Goal: Task Accomplishment & Management: Manage account settings

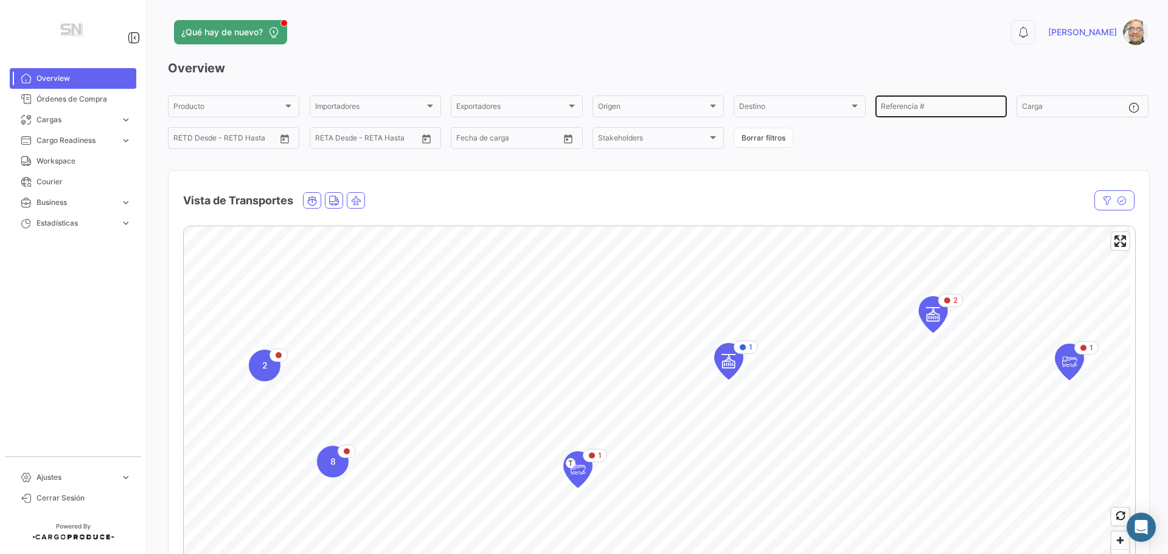
click at [924, 111] on input "Referencia #" at bounding box center [941, 108] width 120 height 9
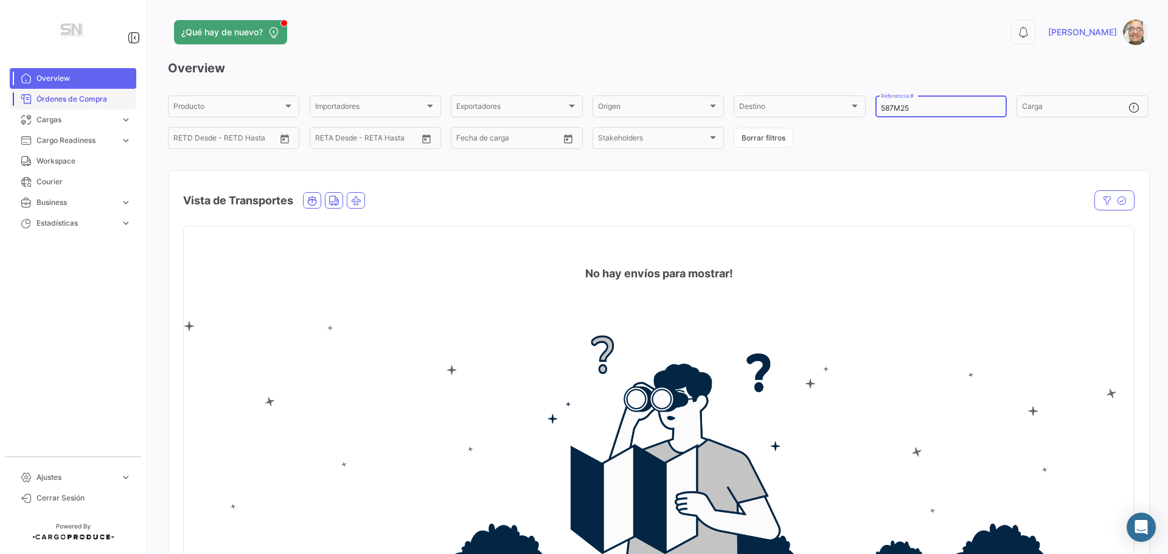
type input "587M25"
click at [76, 99] on span "Órdenes de Compra" at bounding box center [83, 99] width 95 height 11
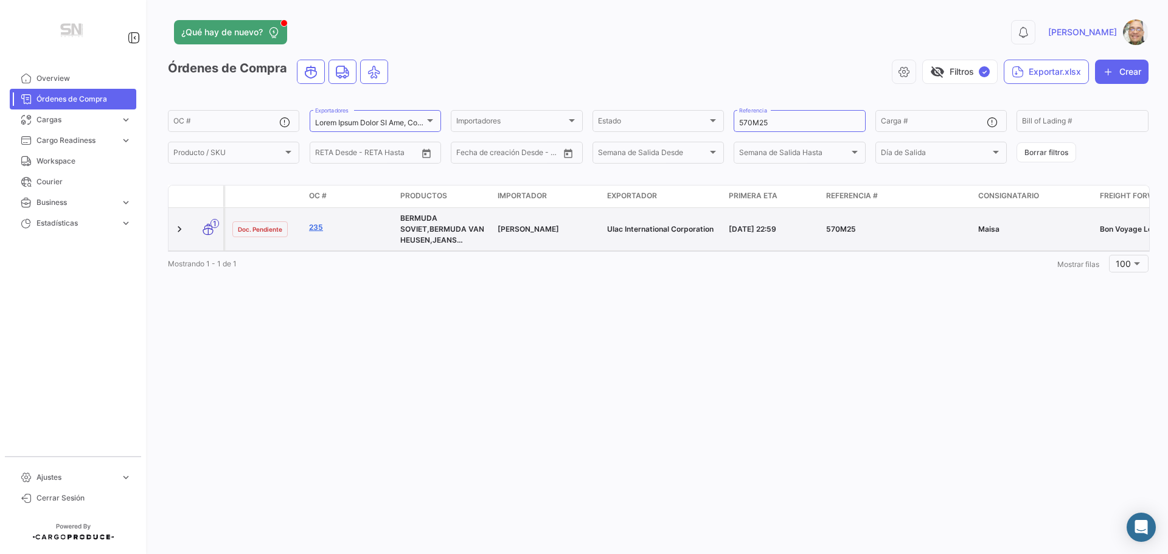
click at [314, 227] on link "235" at bounding box center [350, 227] width 82 height 11
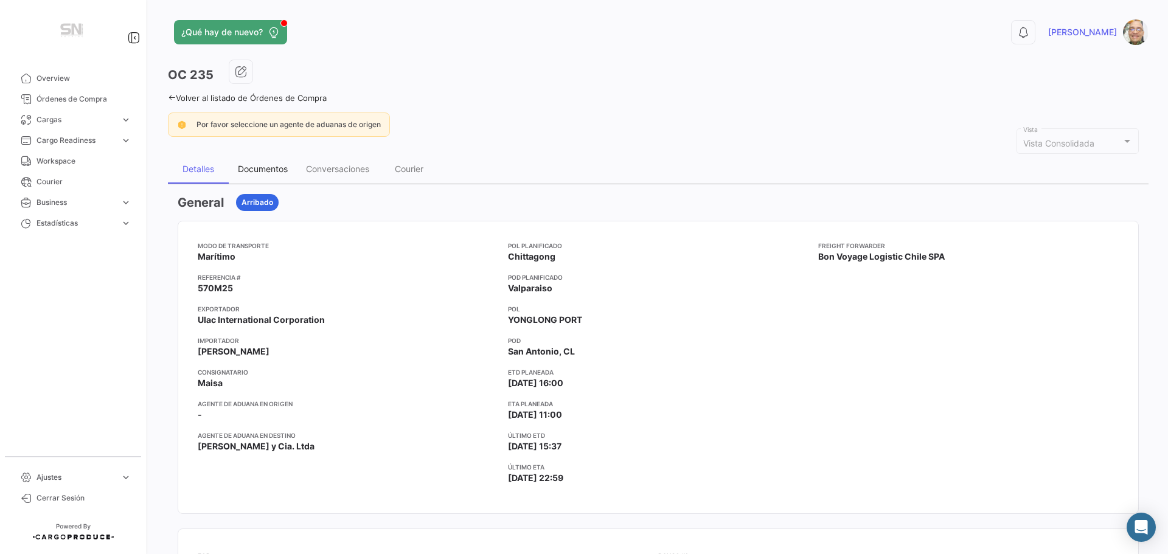
click at [262, 172] on div "Documentos" at bounding box center [263, 169] width 50 height 10
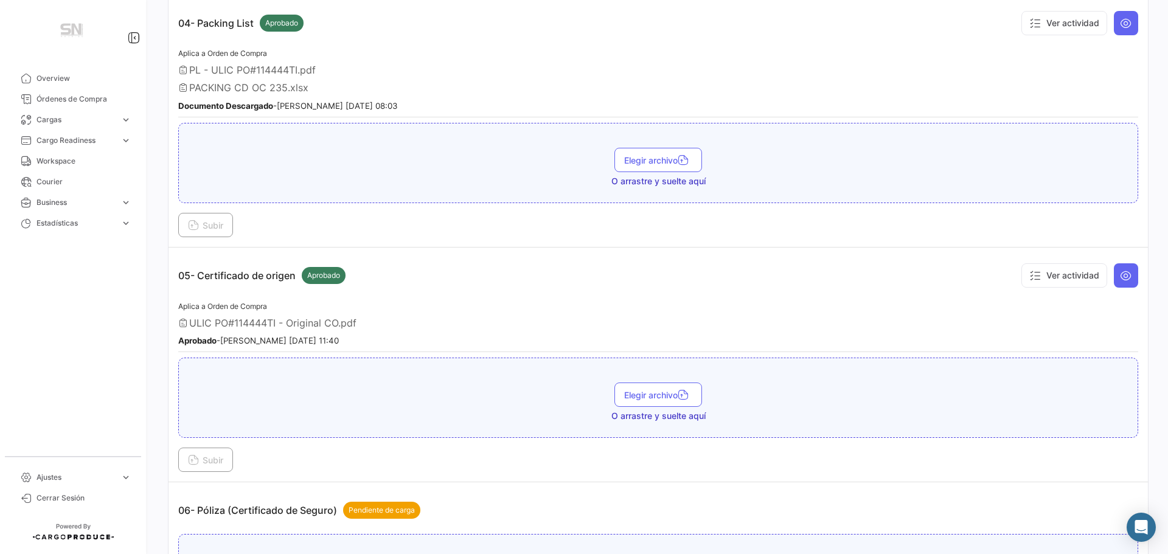
scroll to position [1095, 0]
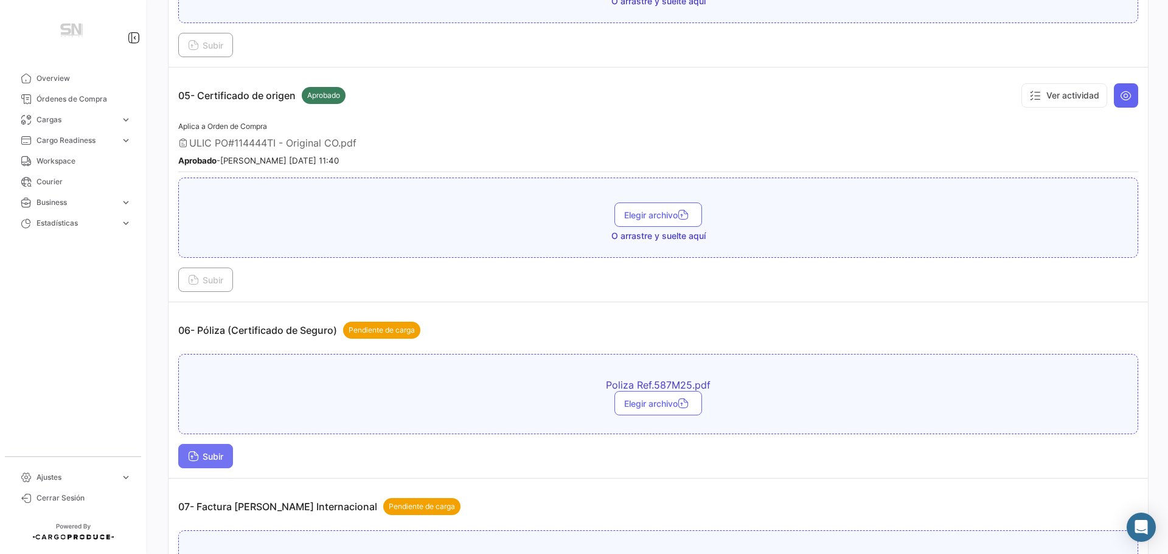
click at [213, 462] on button "Subir" at bounding box center [205, 456] width 55 height 24
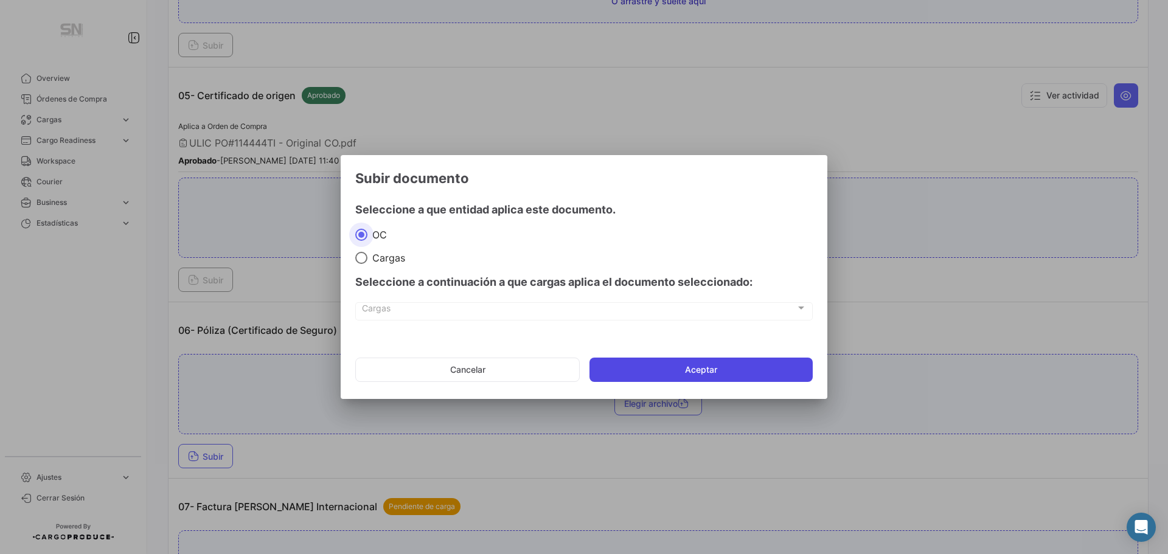
click at [661, 375] on button "Aceptar" at bounding box center [700, 370] width 223 height 24
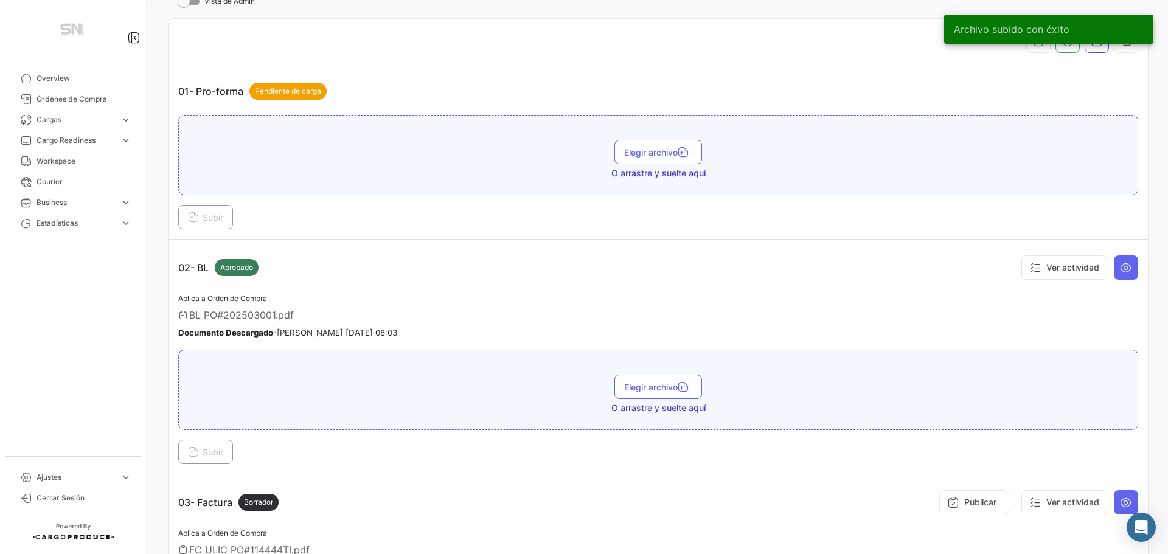
scroll to position [61, 0]
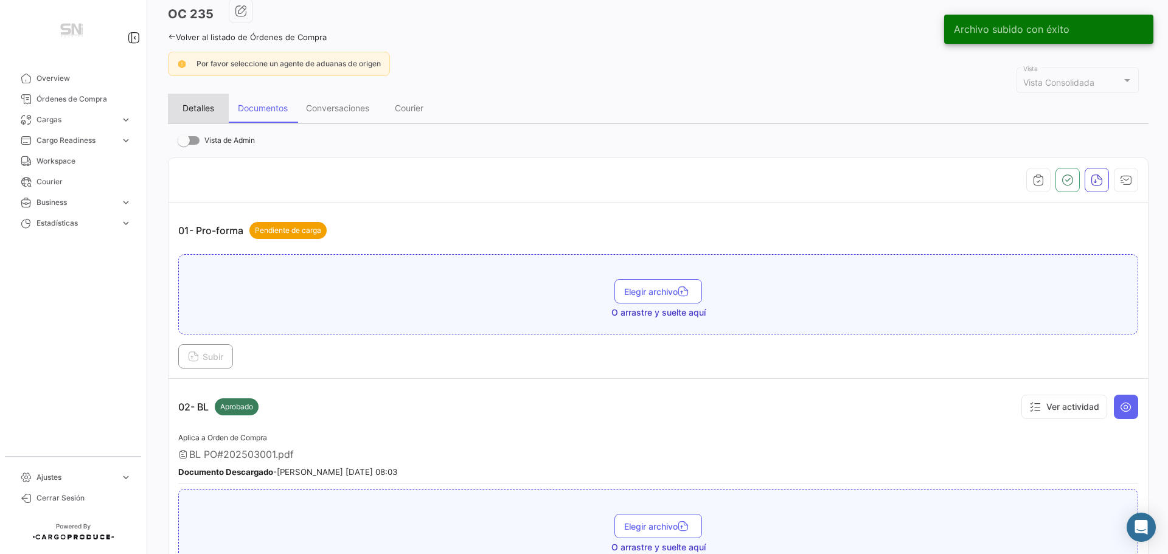
click at [198, 108] on div "Detalles" at bounding box center [198, 108] width 32 height 10
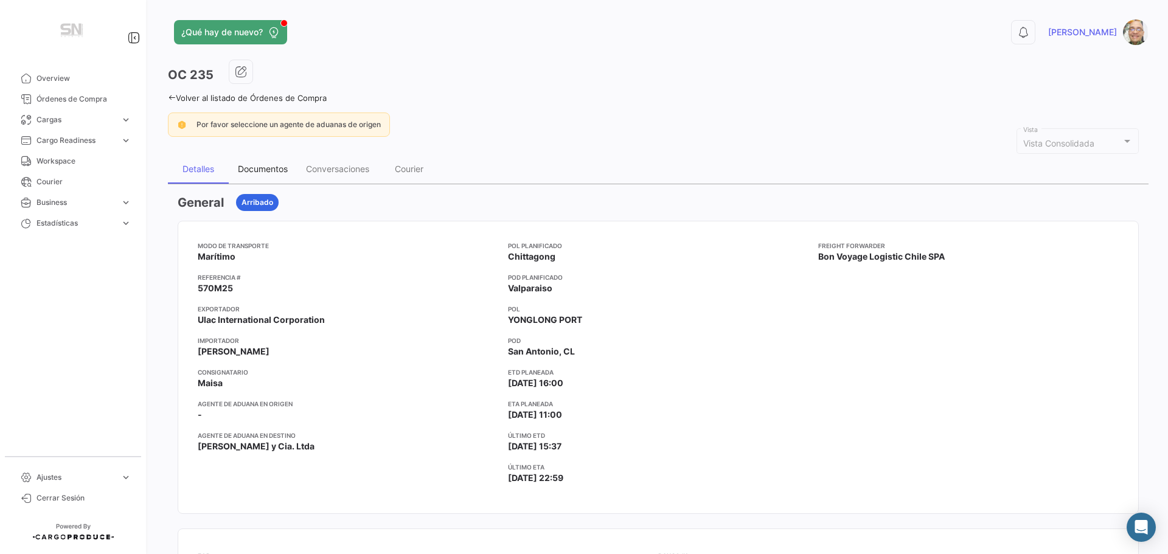
click at [263, 166] on div "Documentos" at bounding box center [263, 169] width 50 height 10
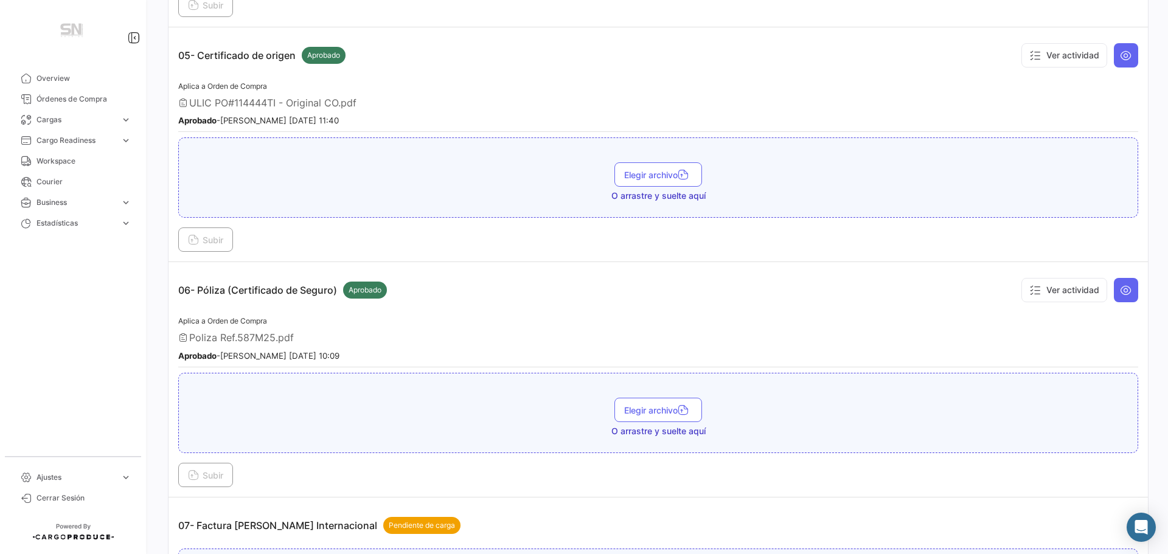
scroll to position [1156, 0]
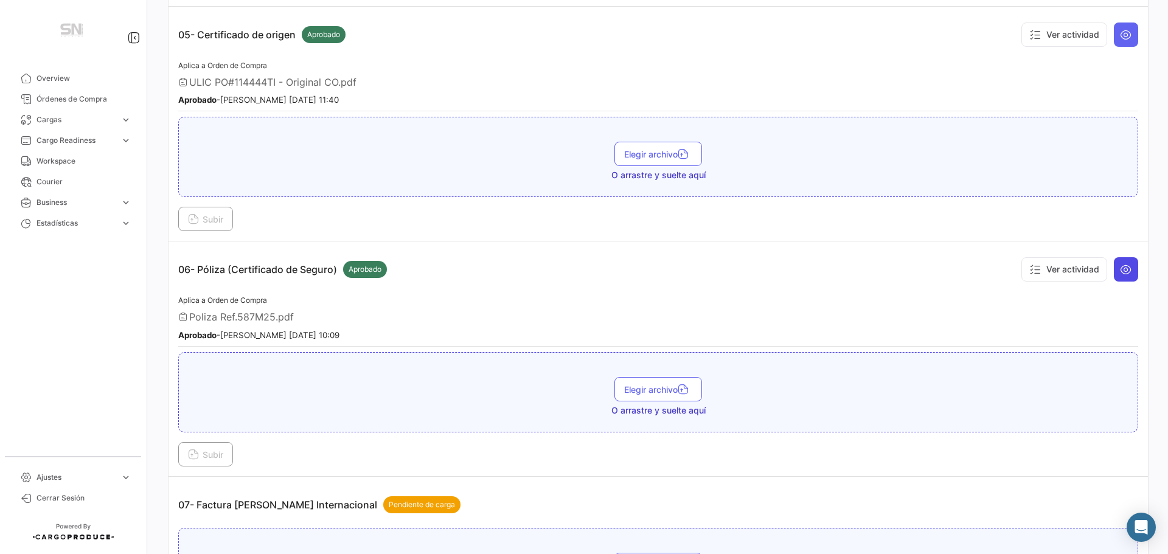
click at [1120, 274] on icon at bounding box center [1126, 269] width 12 height 12
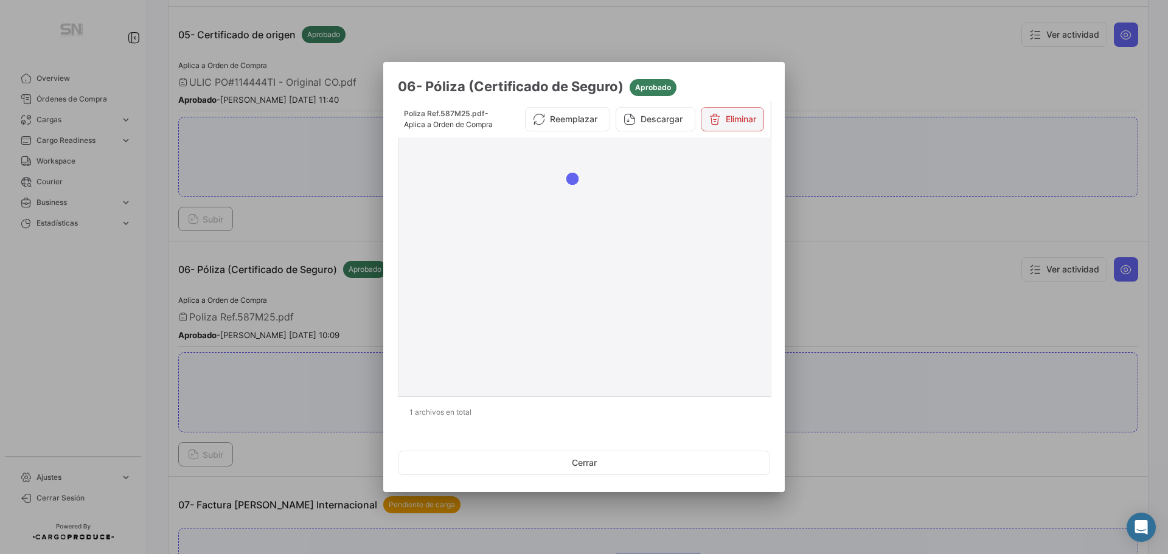
click at [740, 128] on button "Eliminar" at bounding box center [732, 119] width 63 height 24
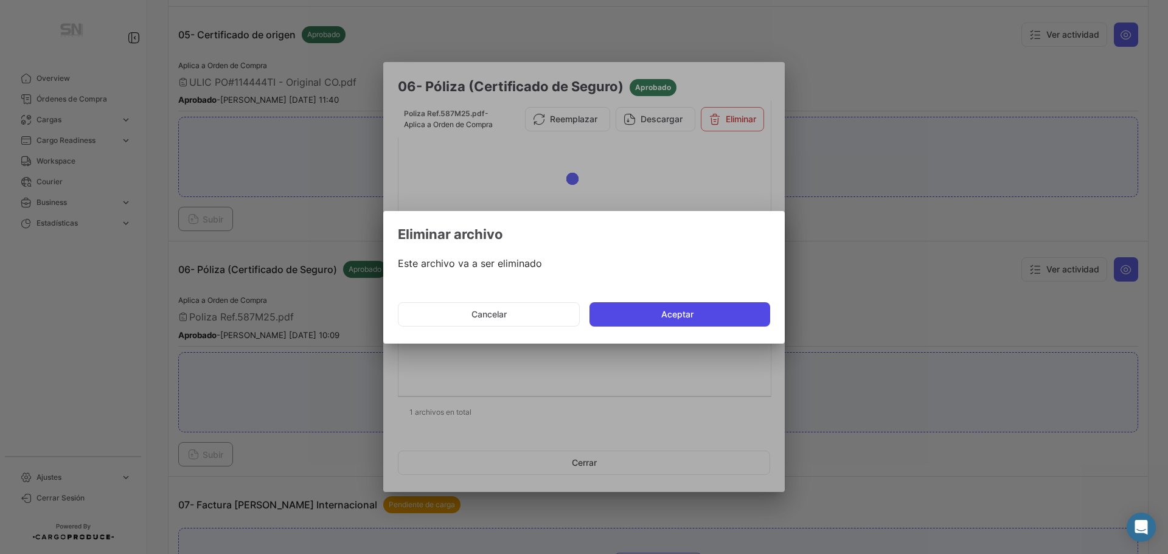
click at [698, 320] on button "Aceptar" at bounding box center [679, 314] width 181 height 24
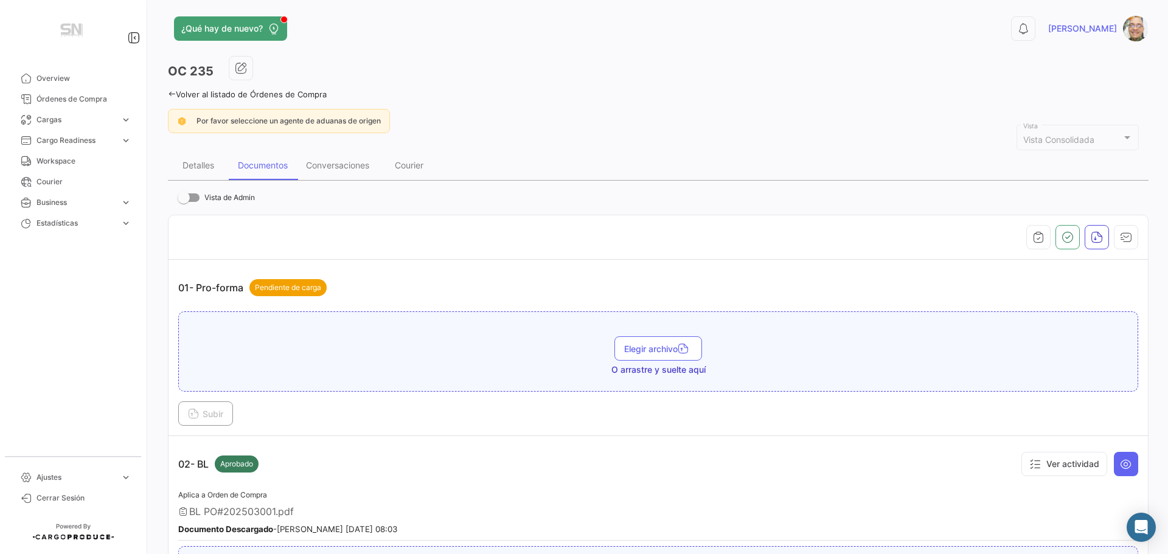
scroll to position [0, 0]
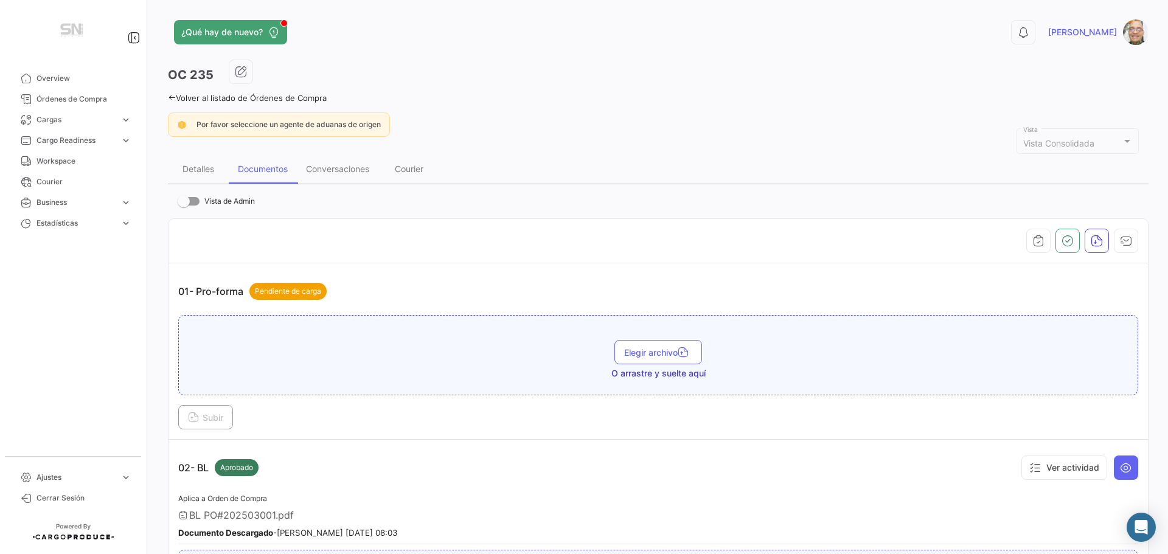
click at [170, 96] on icon at bounding box center [172, 98] width 8 height 8
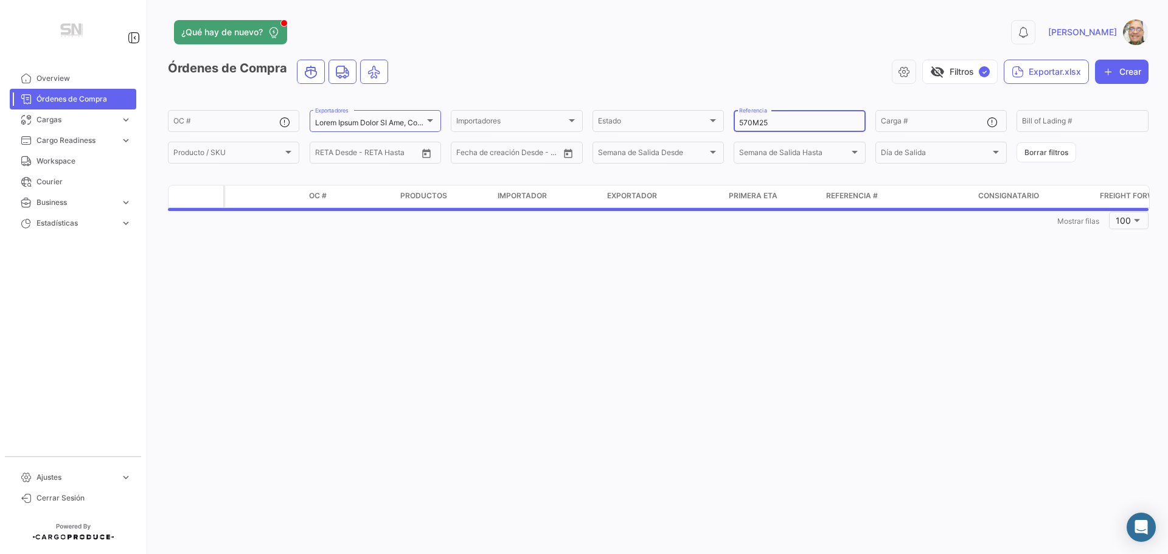
click at [778, 127] on input "570M25" at bounding box center [799, 123] width 120 height 9
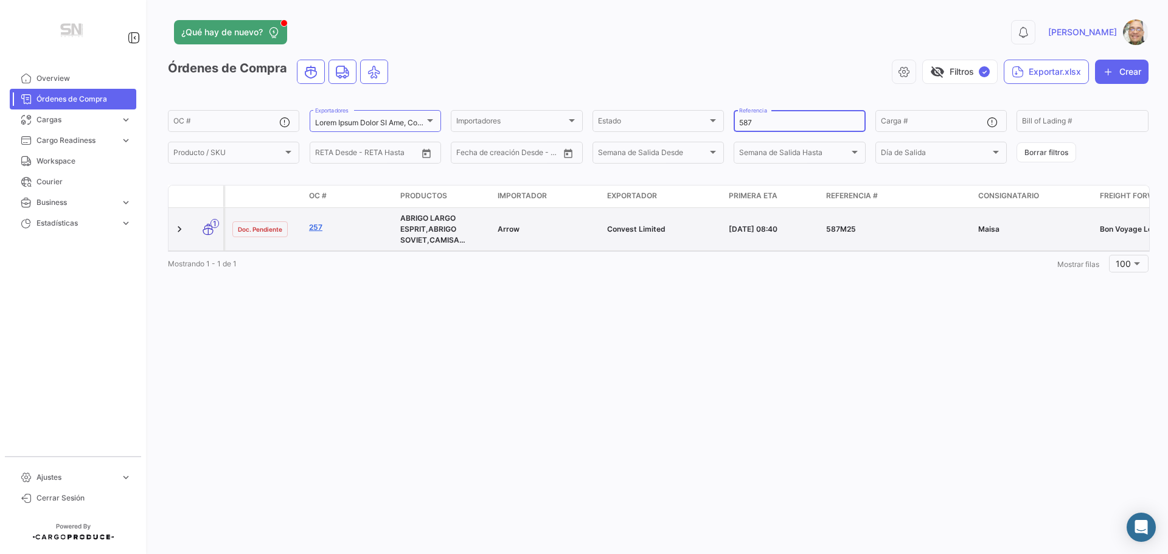
type input "587"
click at [318, 229] on link "257" at bounding box center [350, 227] width 82 height 11
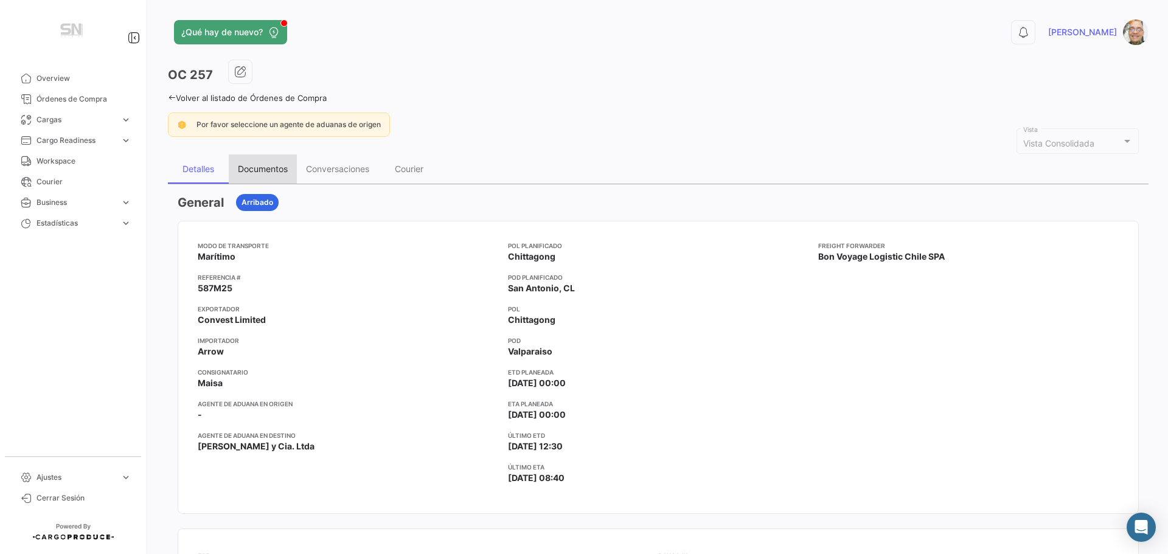
click at [265, 172] on div "Documentos" at bounding box center [263, 169] width 50 height 10
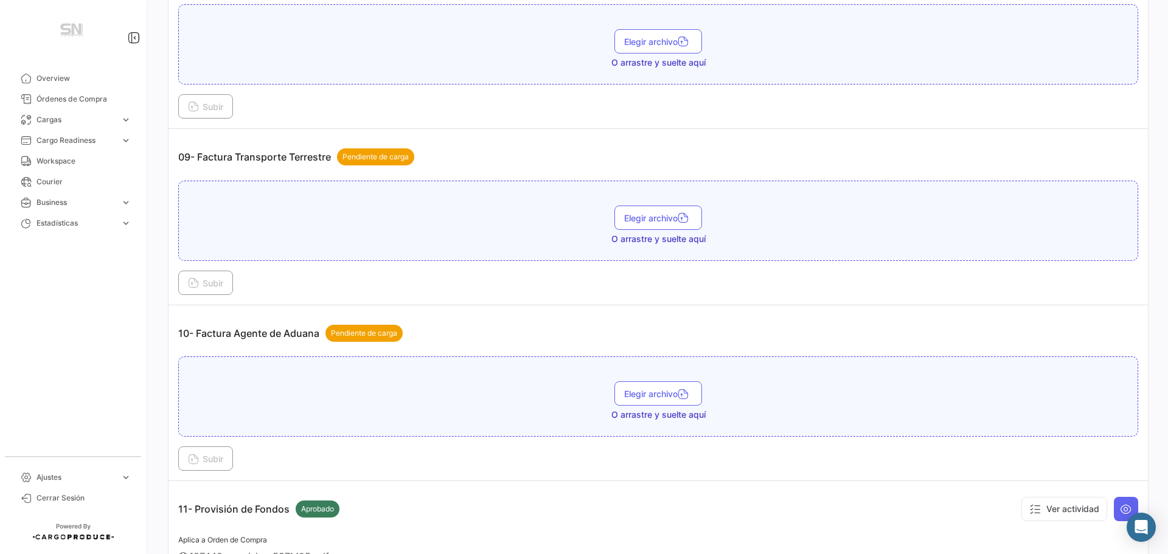
scroll to position [2007, 0]
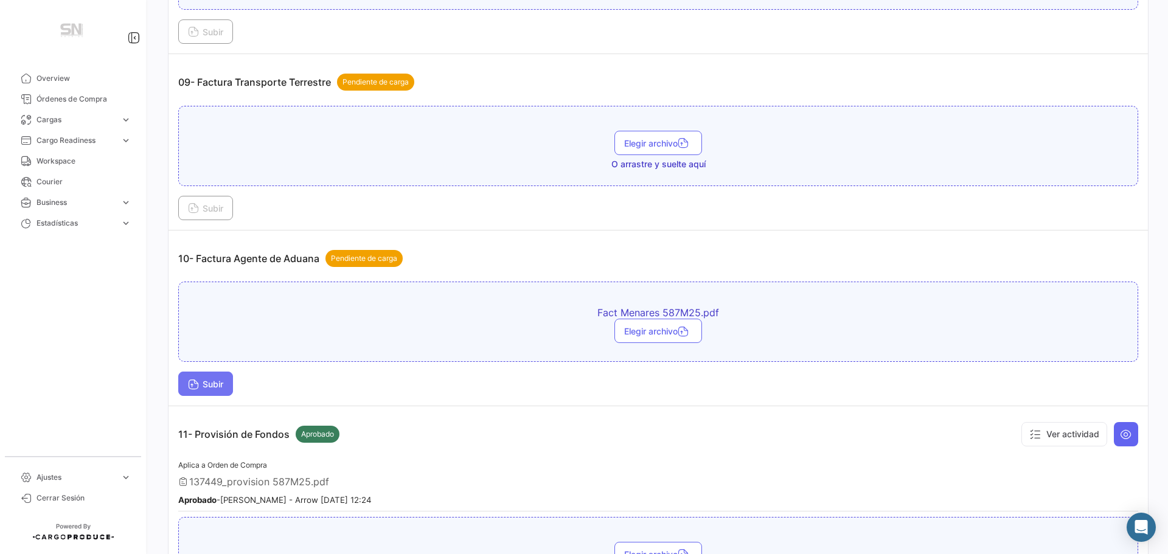
click at [220, 386] on span "Subir" at bounding box center [205, 384] width 35 height 10
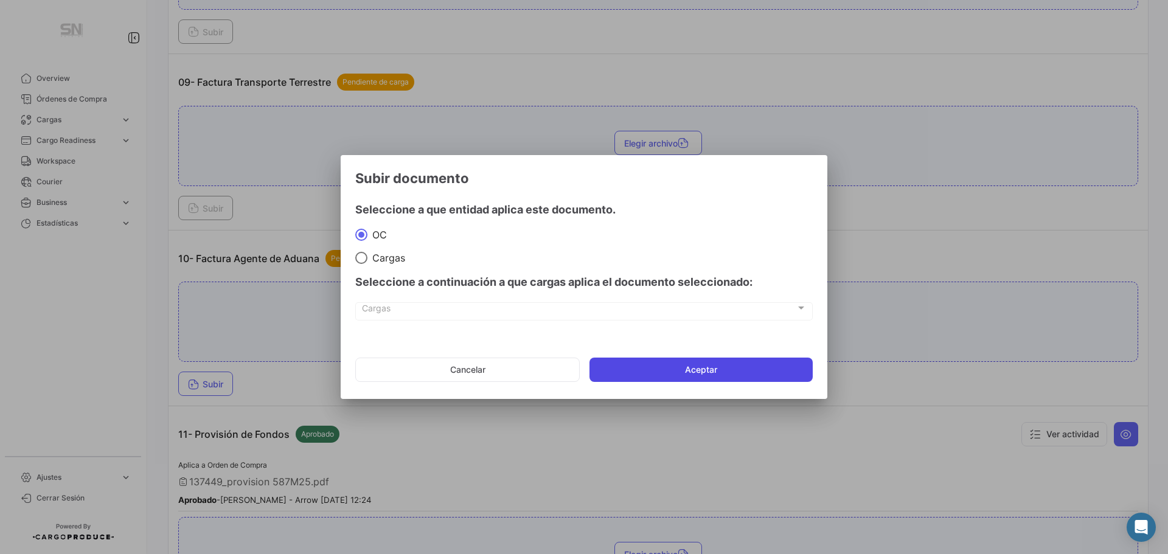
click at [685, 378] on button "Aceptar" at bounding box center [700, 370] width 223 height 24
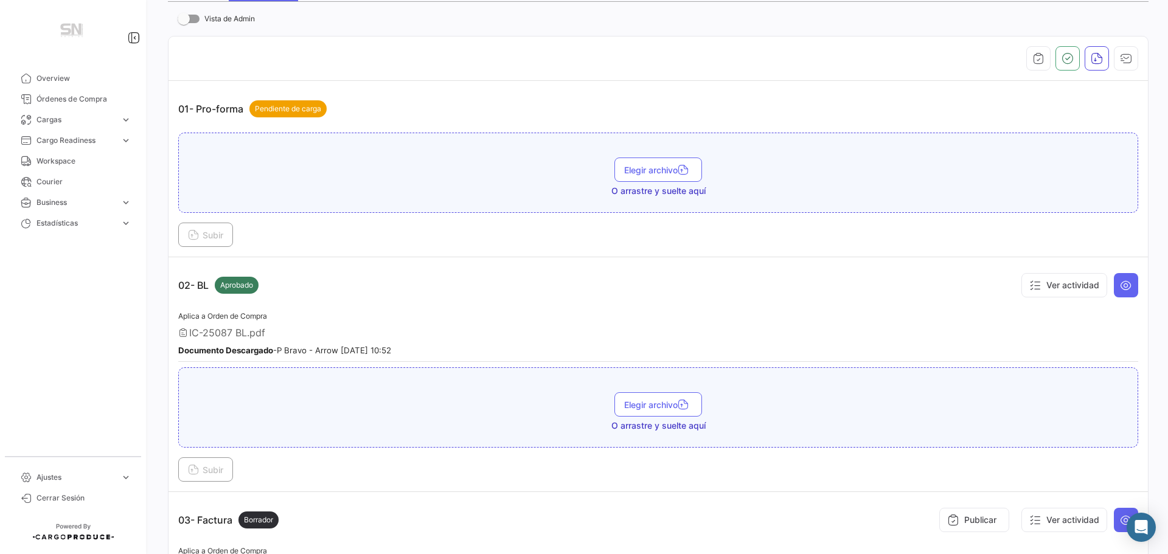
scroll to position [0, 0]
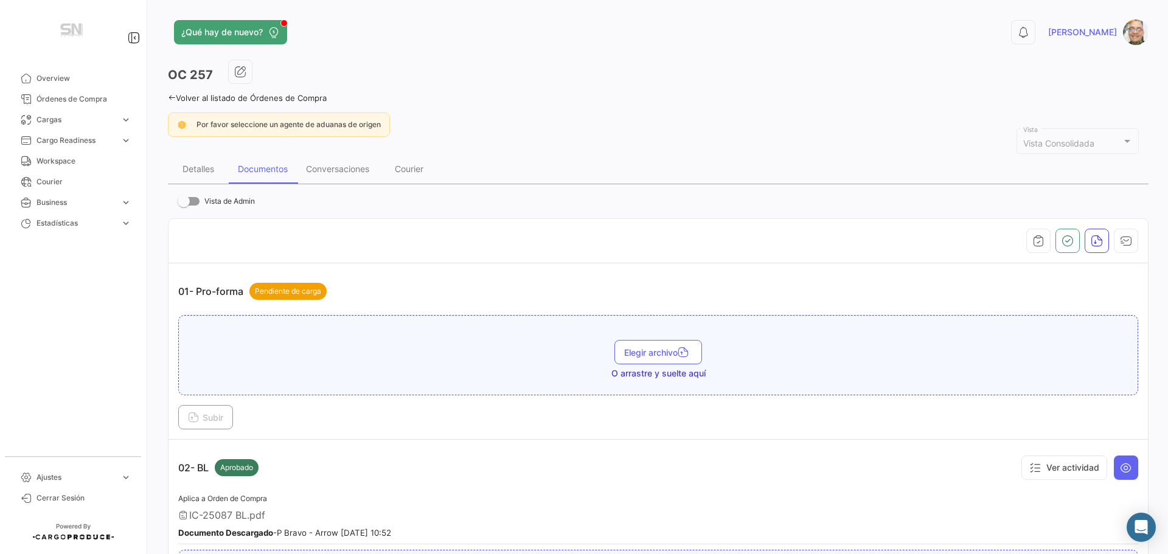
click at [167, 97] on div "¿Qué hay de nuevo? 0 [PERSON_NAME] OC 257 Volver al listado de Órdenes de Compr…" at bounding box center [657, 277] width 1019 height 554
click at [170, 97] on icon at bounding box center [172, 98] width 8 height 8
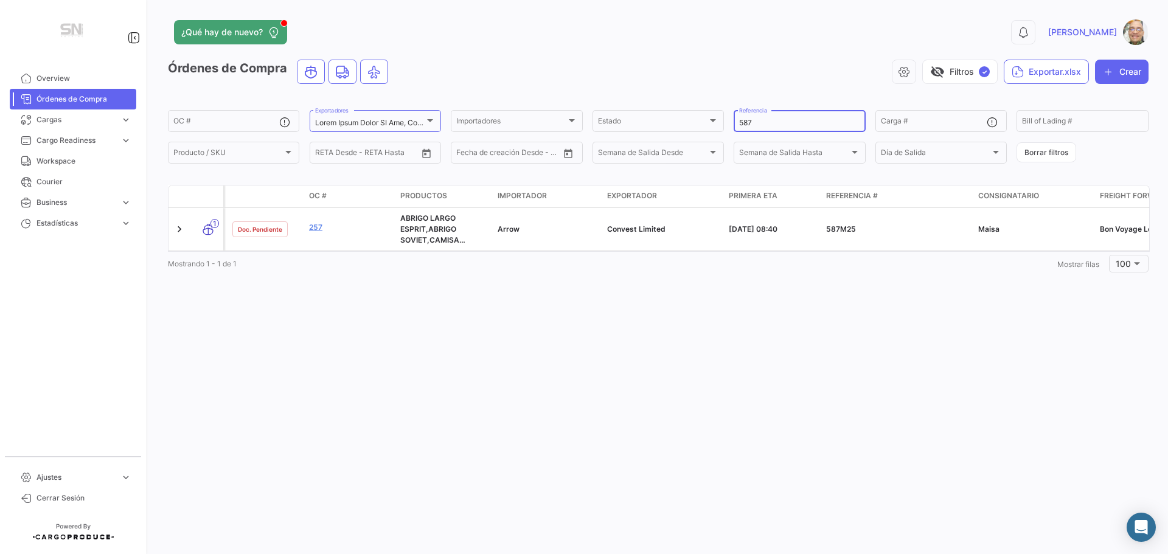
click at [778, 127] on input "587" at bounding box center [799, 123] width 120 height 9
type input "5"
type input "368"
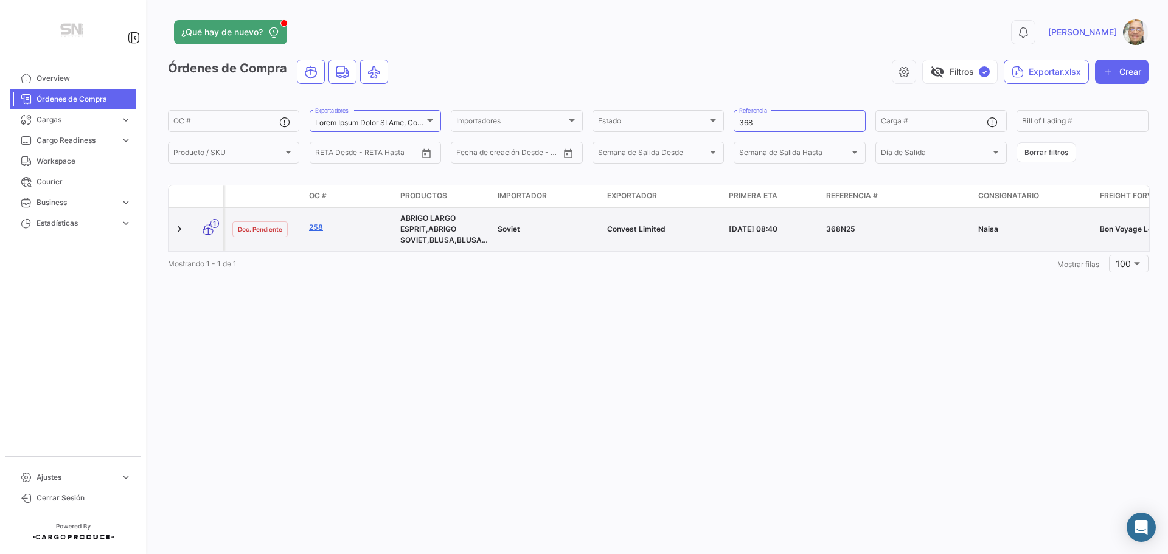
click at [313, 226] on link "258" at bounding box center [350, 227] width 82 height 11
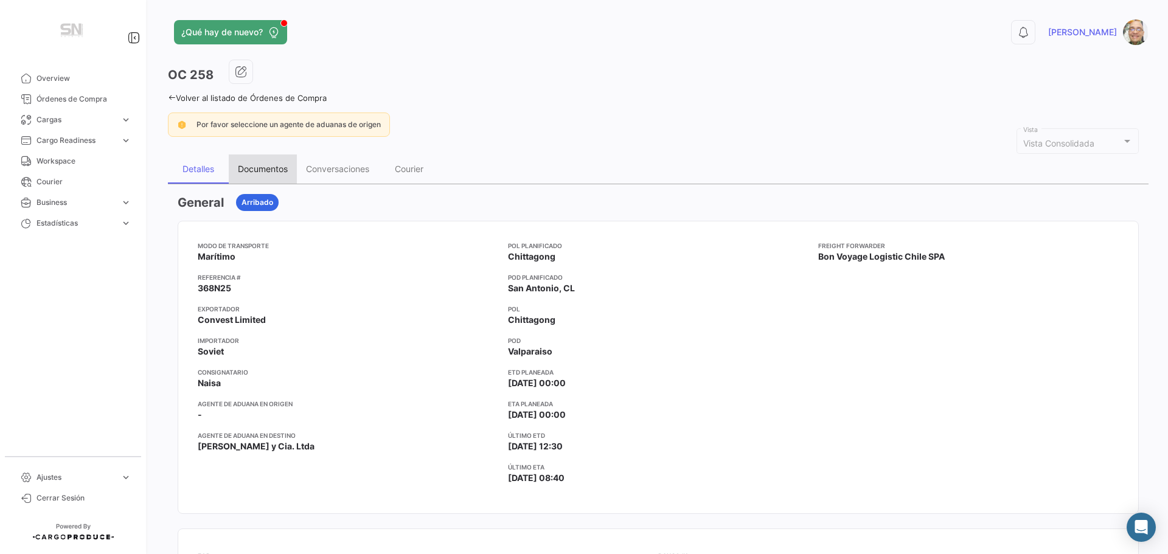
click at [254, 175] on div "Documentos" at bounding box center [263, 168] width 68 height 29
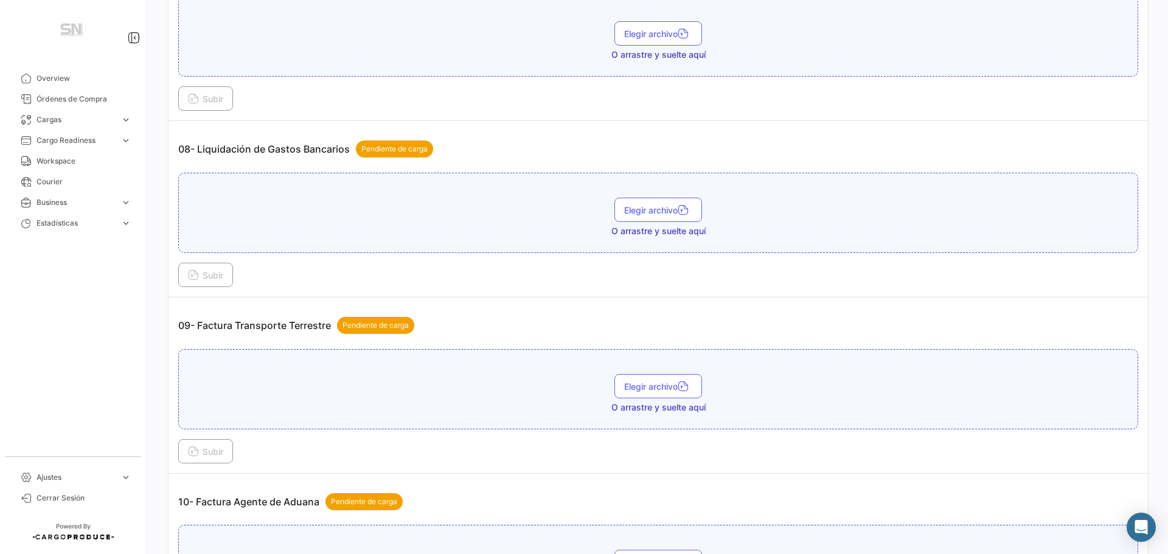
scroll to position [1886, 0]
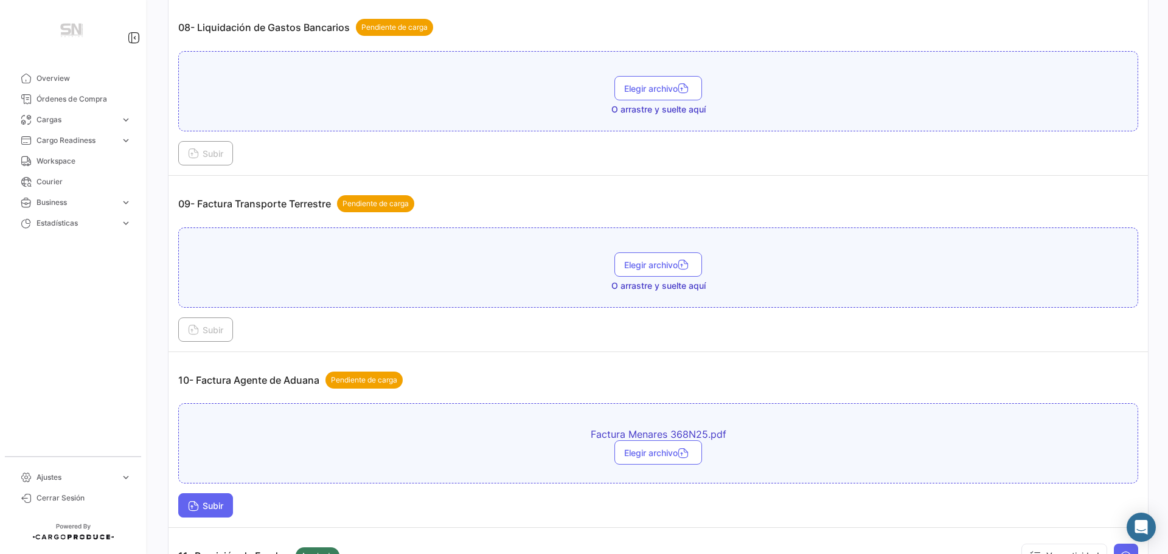
click at [209, 511] on button "Subir" at bounding box center [205, 505] width 55 height 24
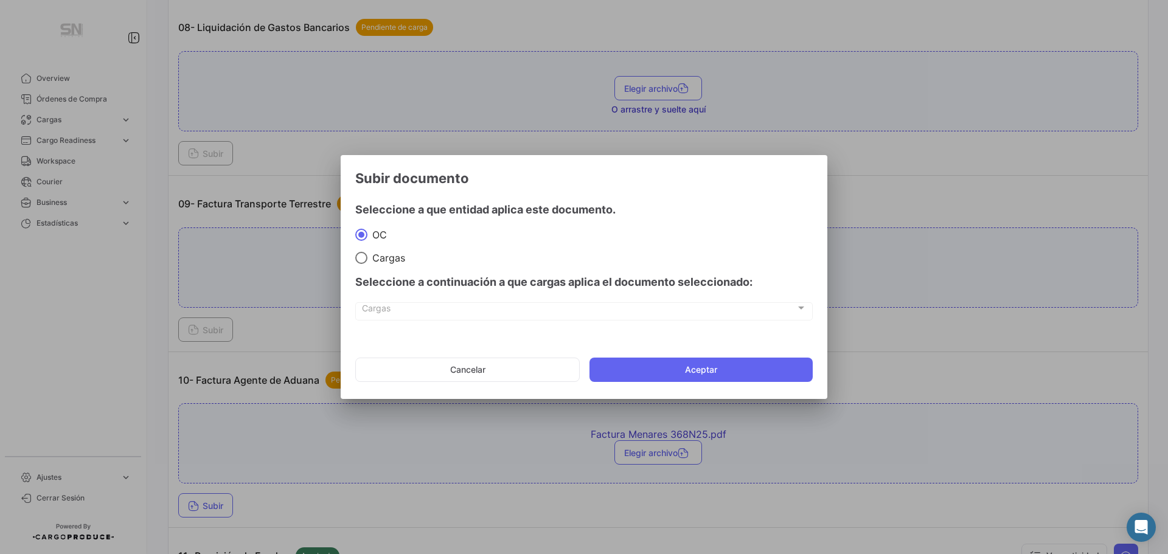
click at [634, 363] on button "Aceptar" at bounding box center [700, 370] width 223 height 24
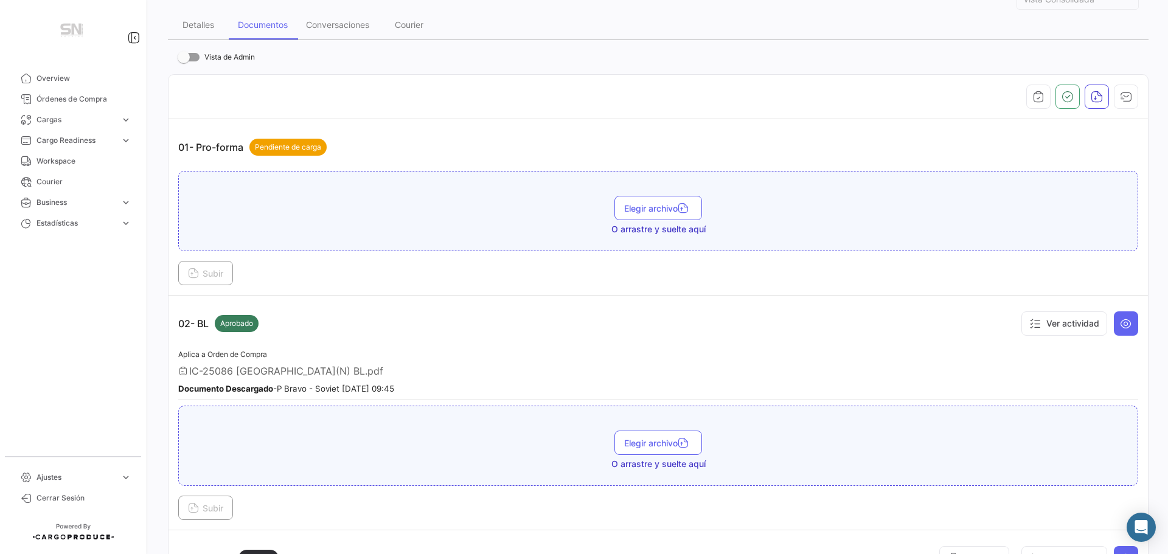
scroll to position [0, 0]
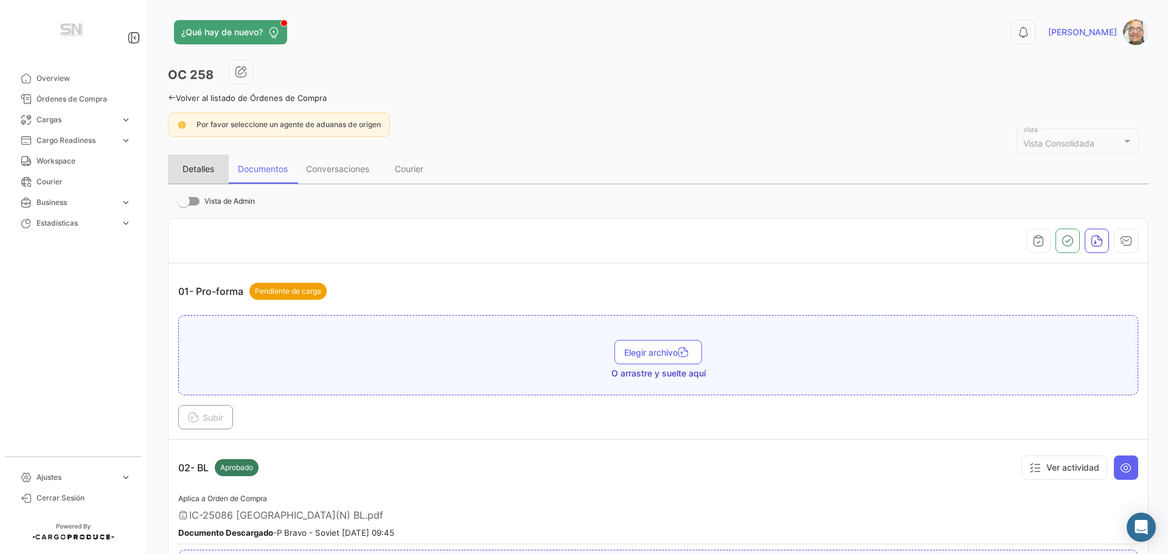
click at [199, 168] on div "Detalles" at bounding box center [198, 169] width 32 height 10
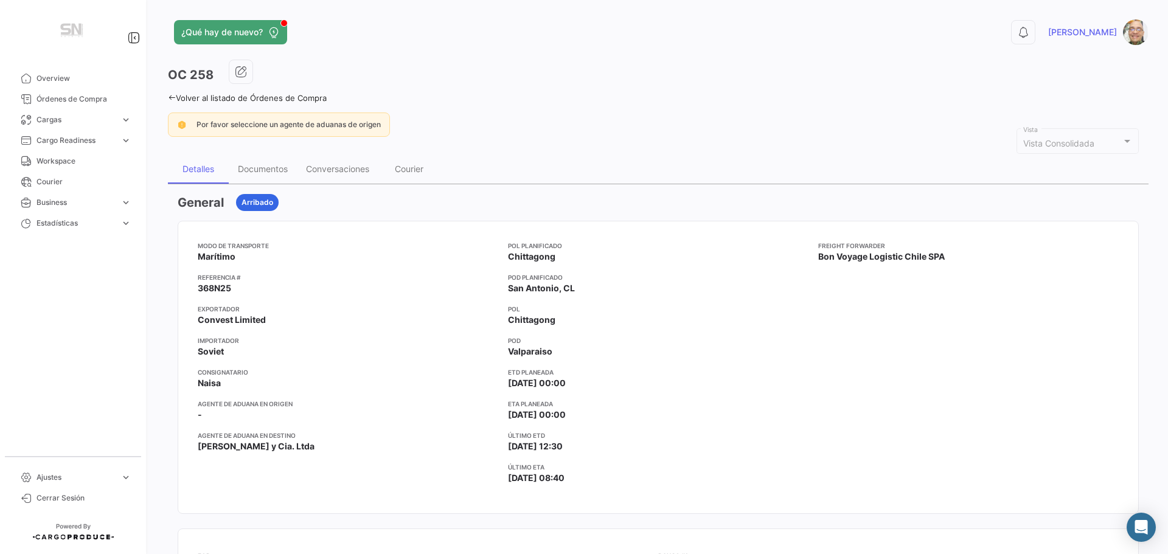
click at [172, 100] on icon at bounding box center [172, 98] width 8 height 8
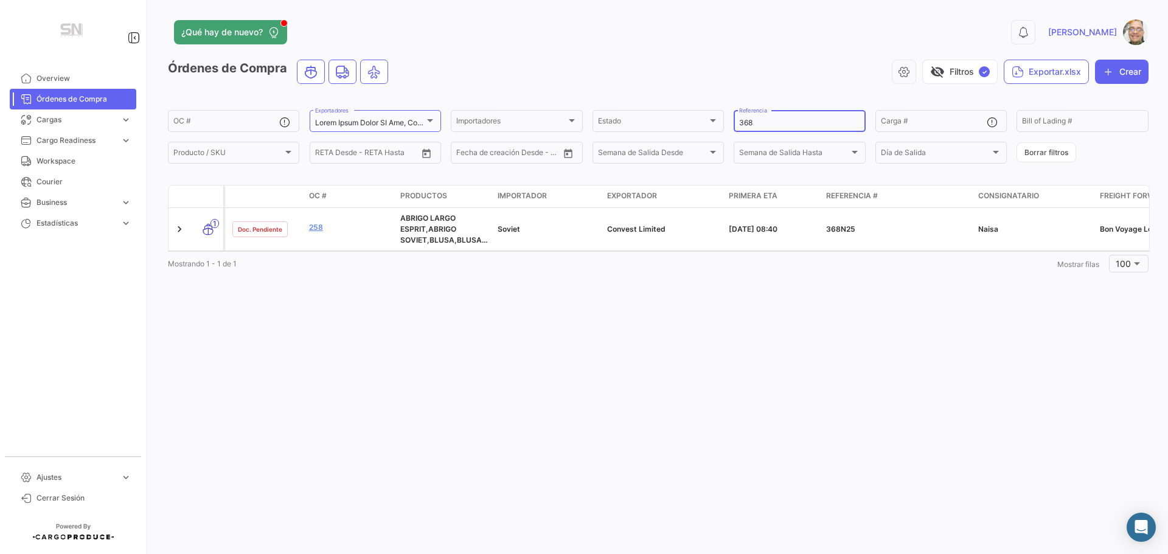
click at [758, 125] on input "368" at bounding box center [799, 123] width 120 height 9
type input "3"
type input "585"
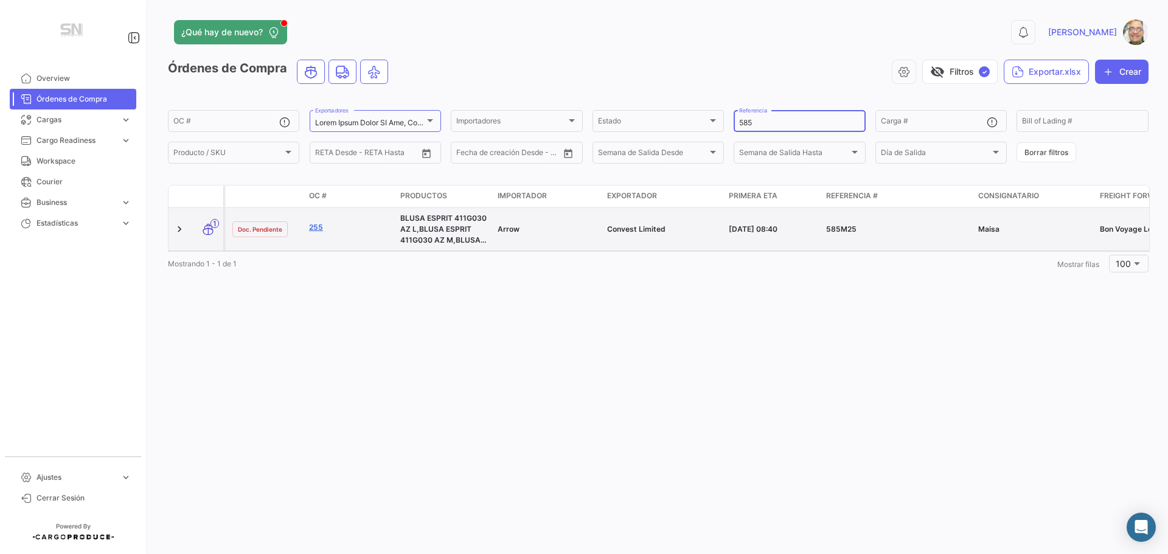
click at [316, 230] on link "255" at bounding box center [350, 227] width 82 height 11
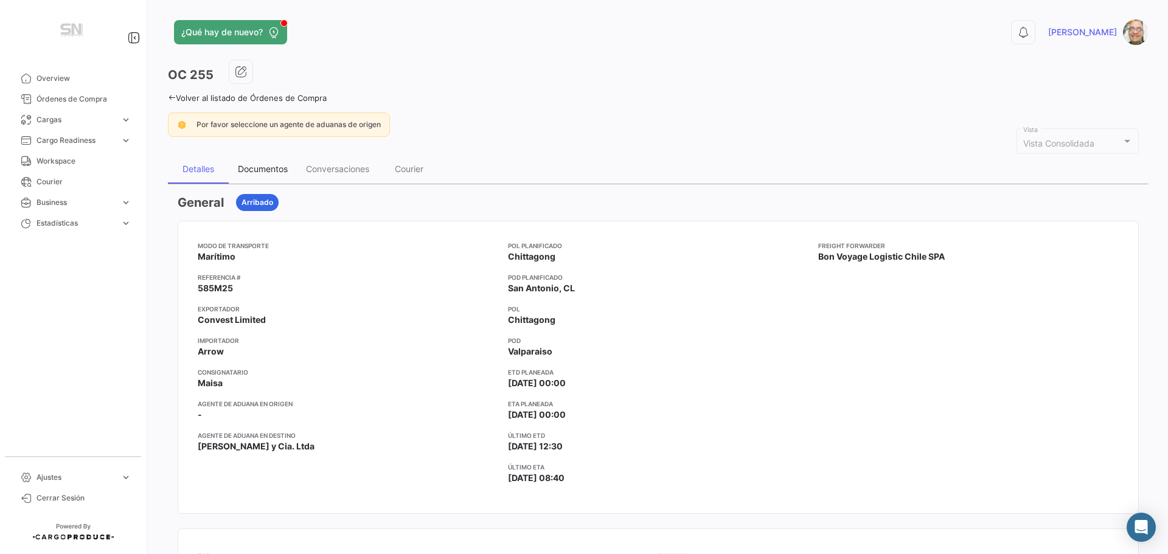
click at [266, 173] on div "Documentos" at bounding box center [263, 169] width 50 height 10
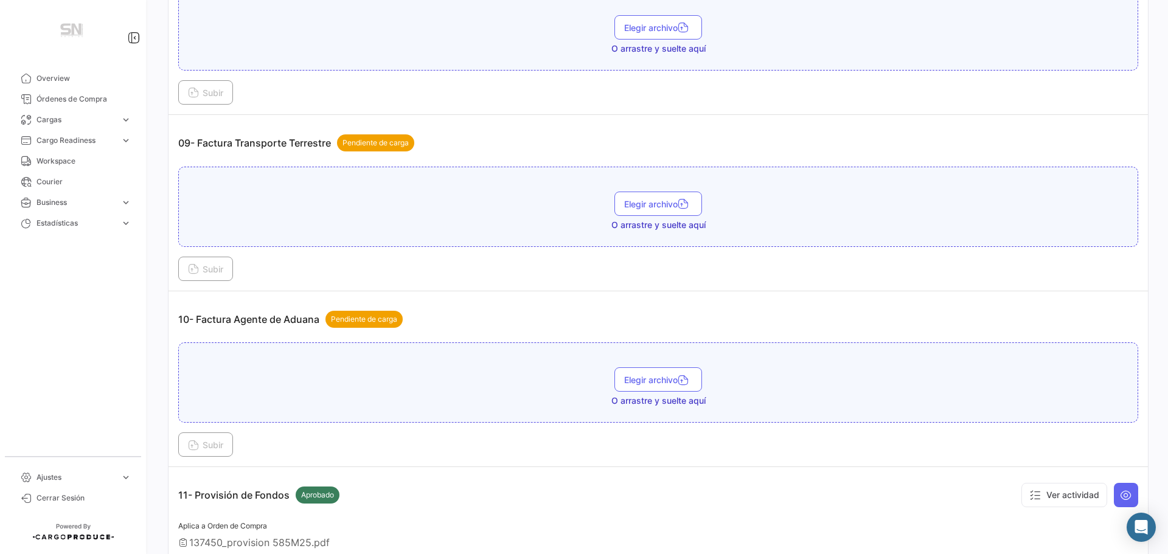
scroll to position [2007, 0]
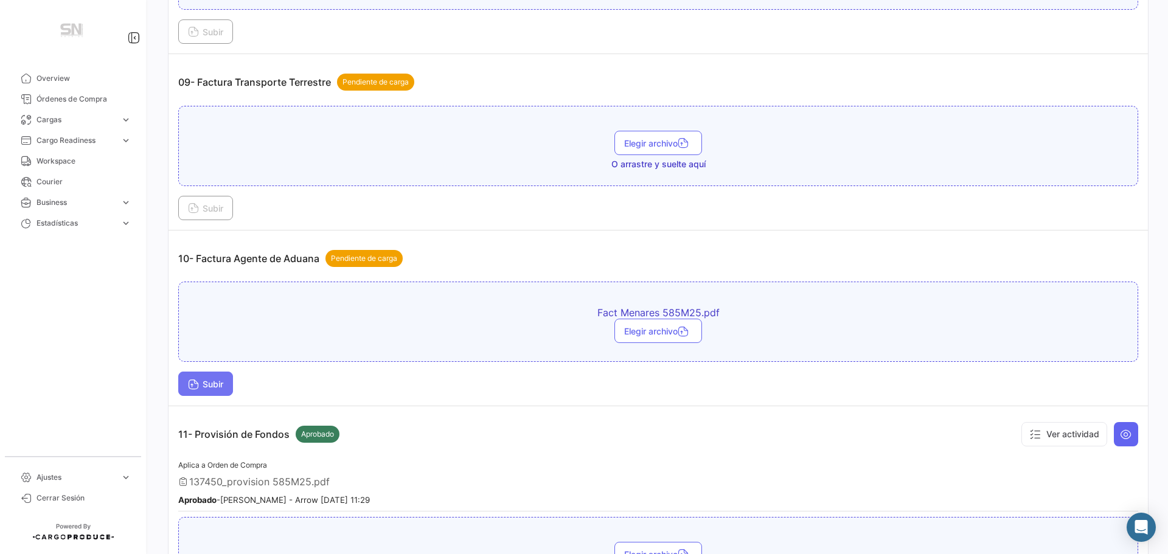
click at [193, 387] on icon at bounding box center [193, 385] width 11 height 11
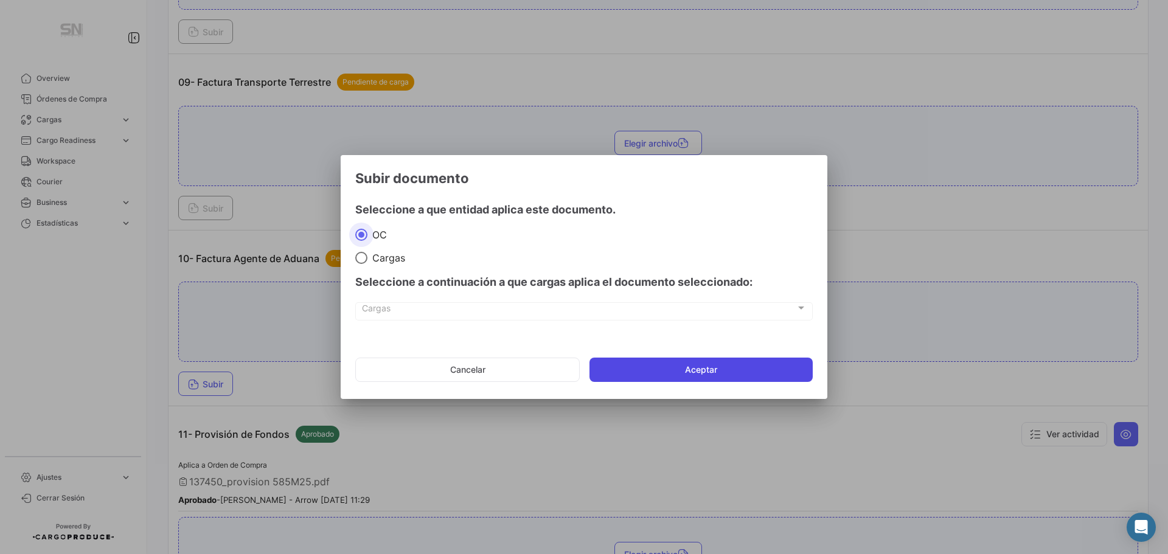
click at [608, 366] on button "Aceptar" at bounding box center [700, 370] width 223 height 24
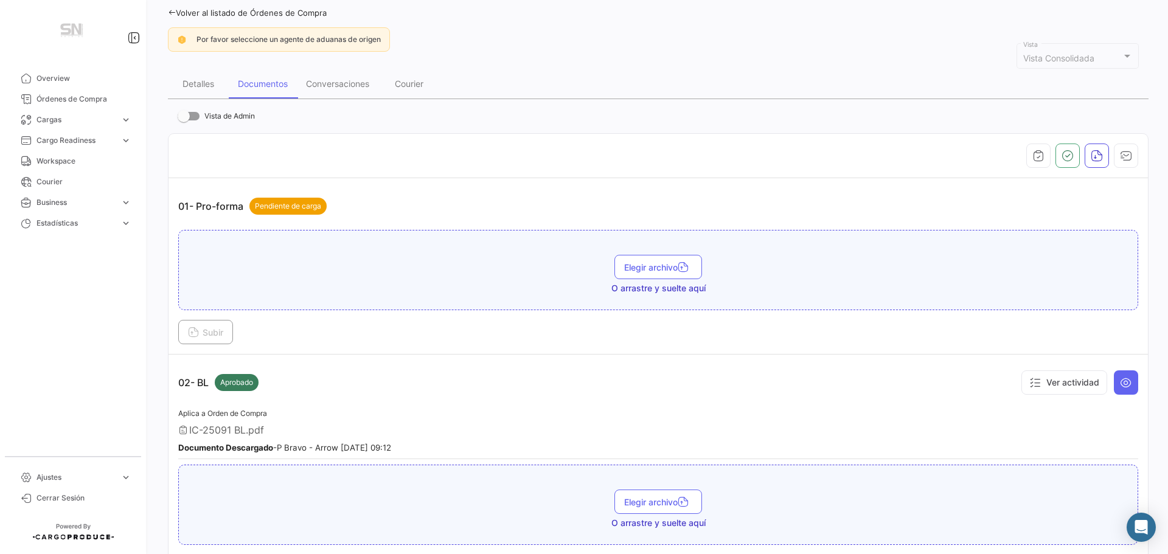
scroll to position [0, 0]
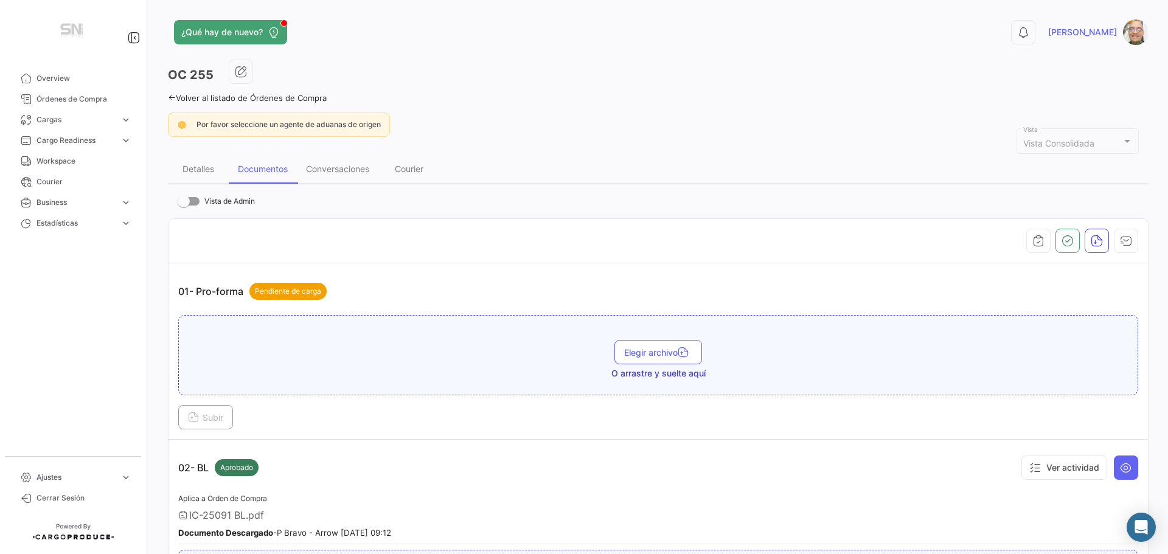
click at [170, 97] on icon at bounding box center [172, 98] width 8 height 8
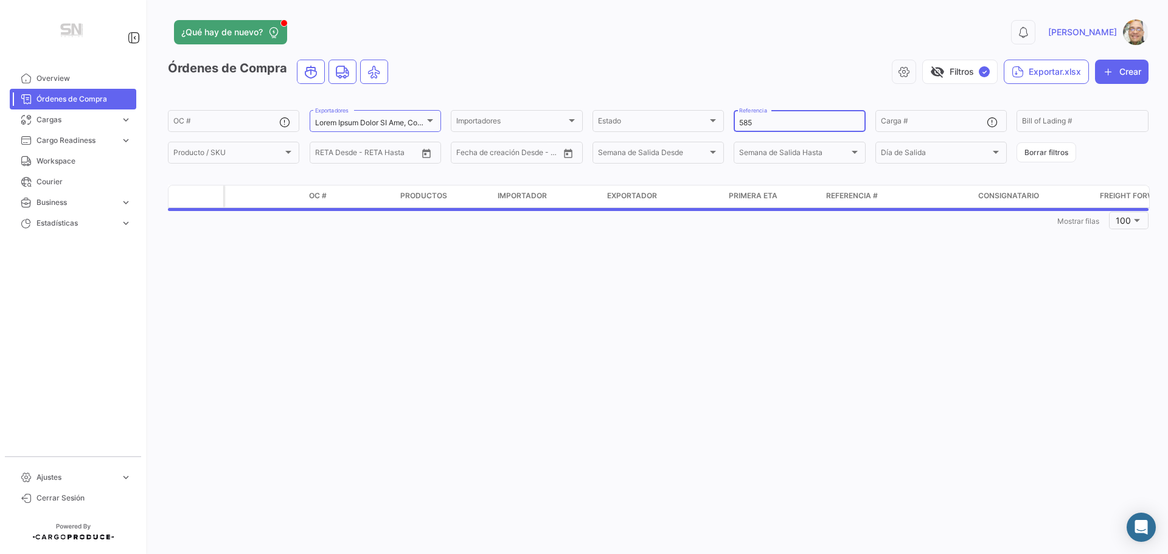
click at [796, 125] on input "585" at bounding box center [799, 123] width 120 height 9
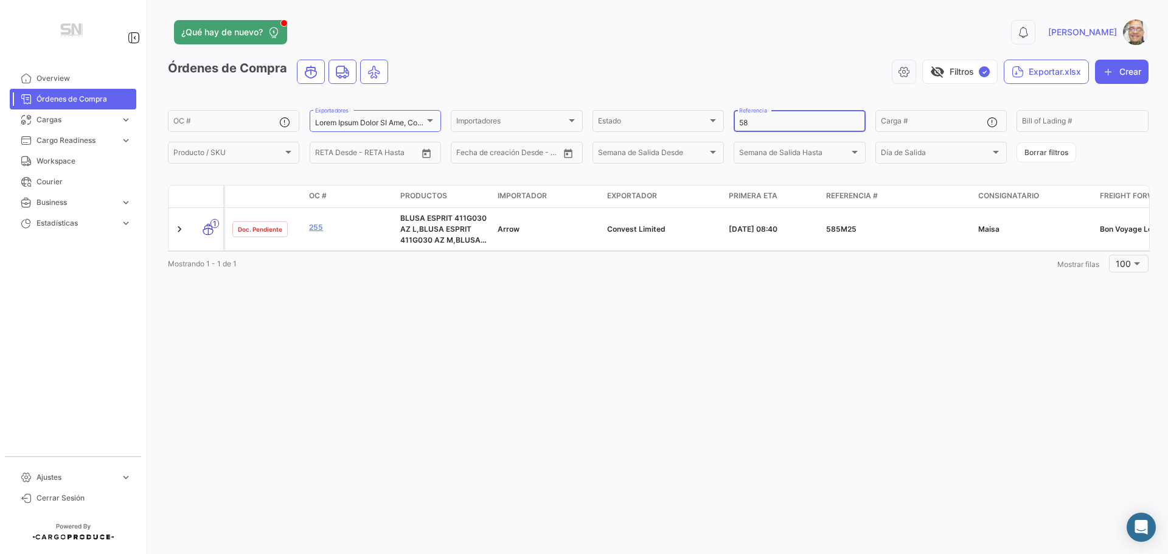
type input "5"
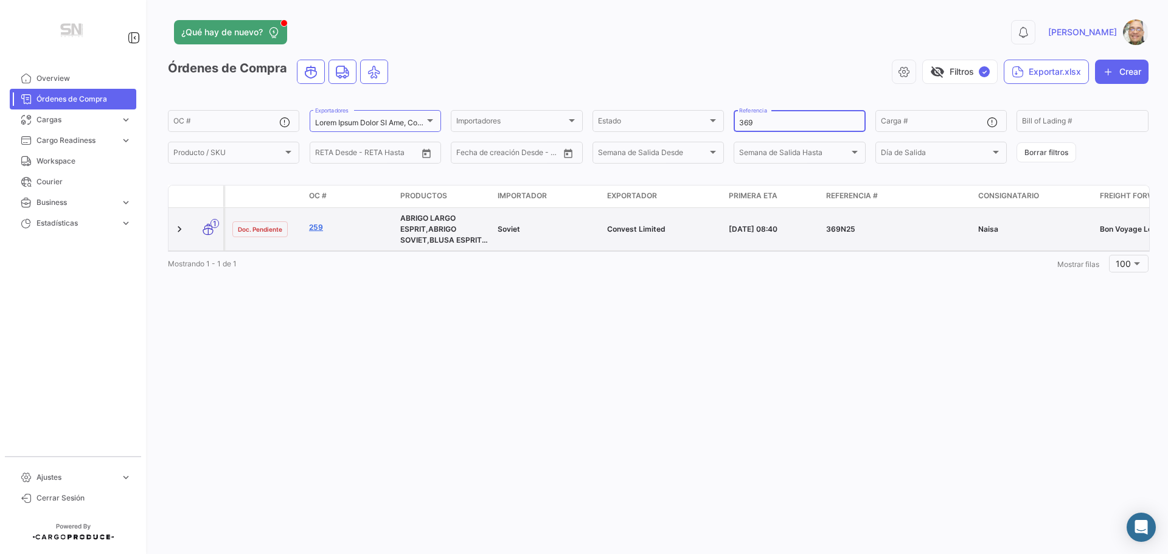
type input "369"
click at [324, 231] on link "259" at bounding box center [350, 227] width 82 height 11
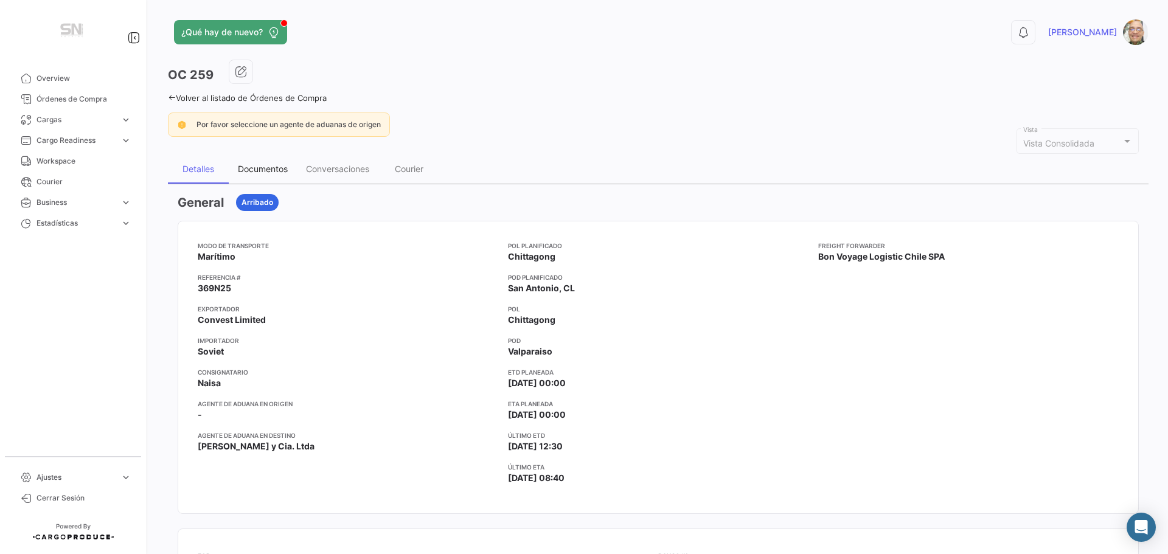
click at [258, 173] on div "Documentos" at bounding box center [263, 169] width 50 height 10
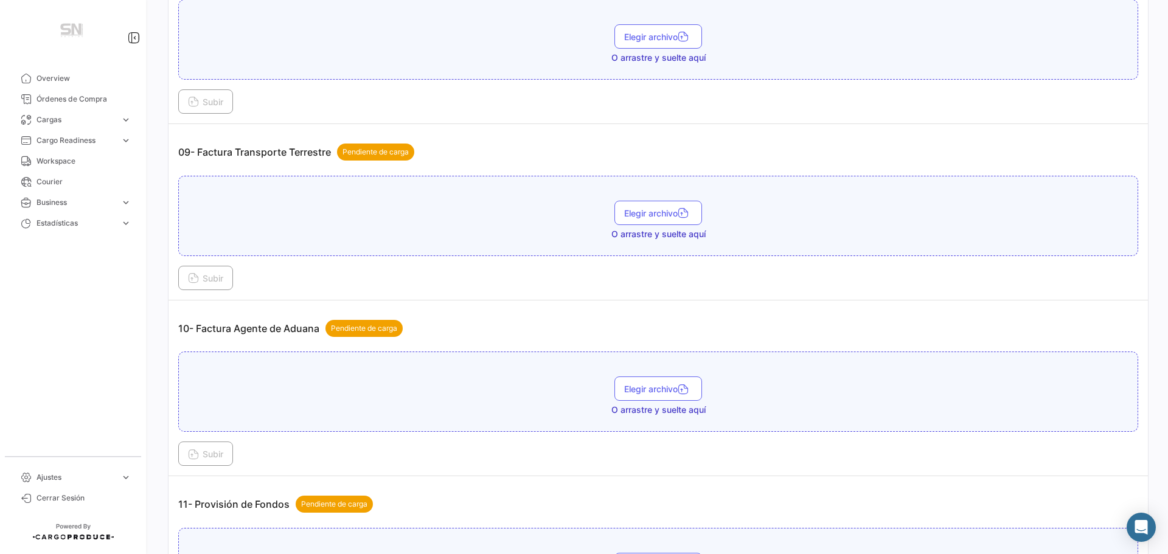
scroll to position [2007, 0]
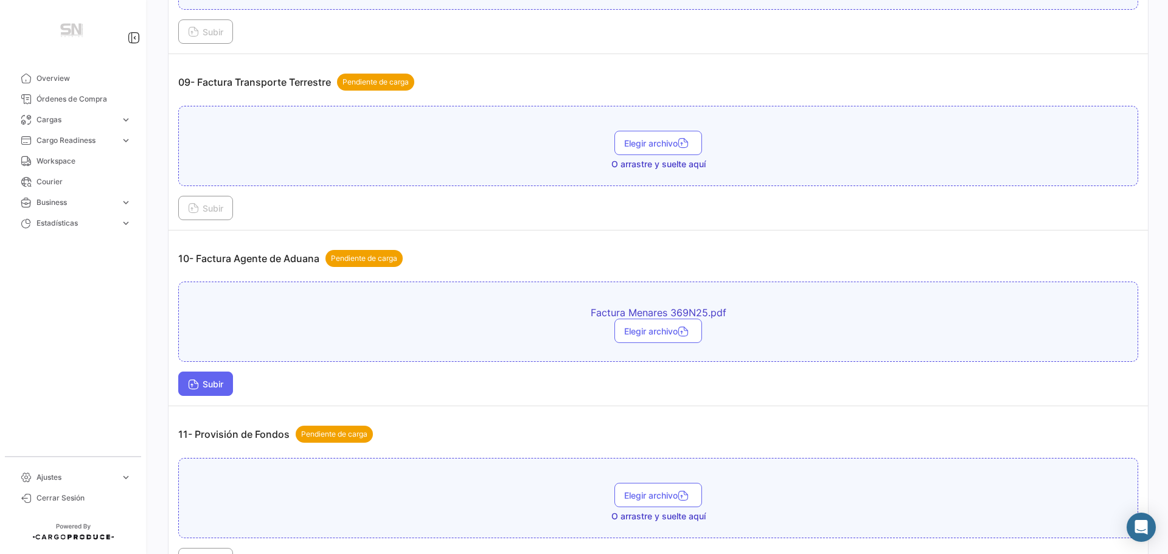
click at [222, 385] on span "Subir" at bounding box center [205, 384] width 35 height 10
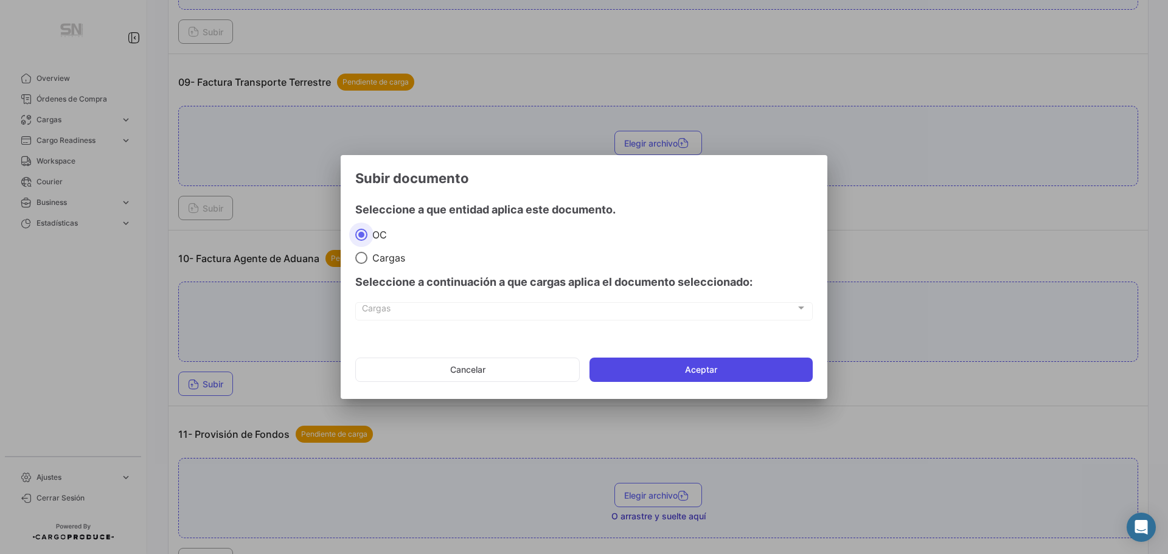
click at [648, 376] on button "Aceptar" at bounding box center [700, 370] width 223 height 24
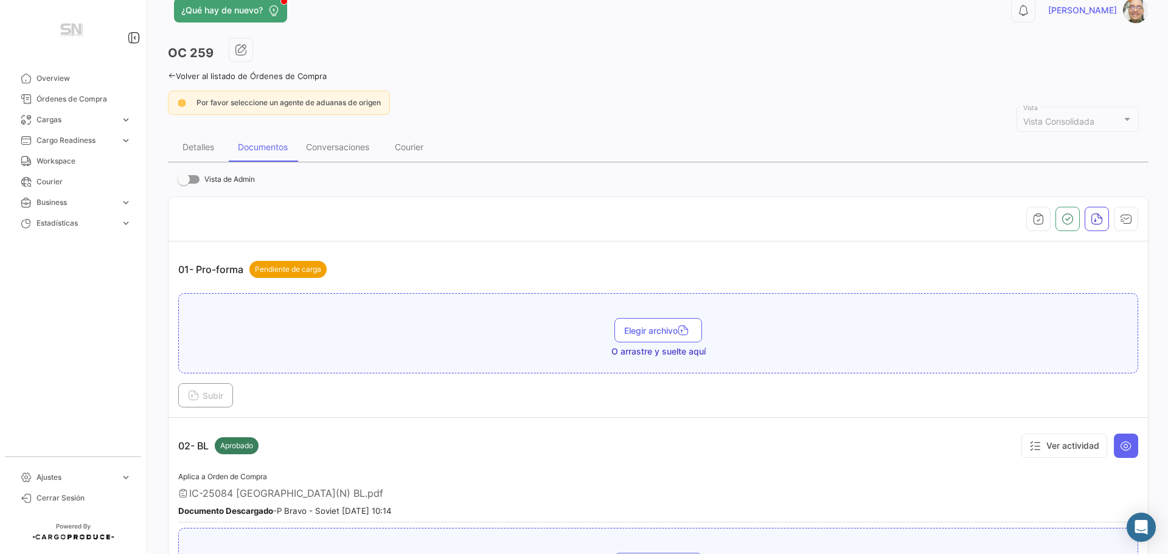
scroll to position [0, 0]
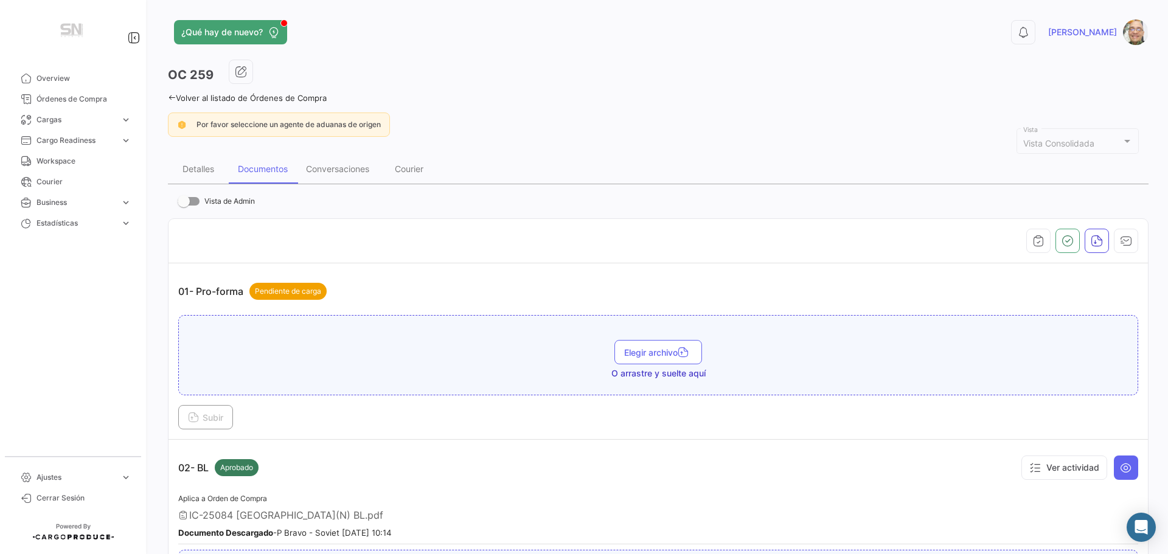
click at [174, 96] on icon at bounding box center [172, 98] width 8 height 8
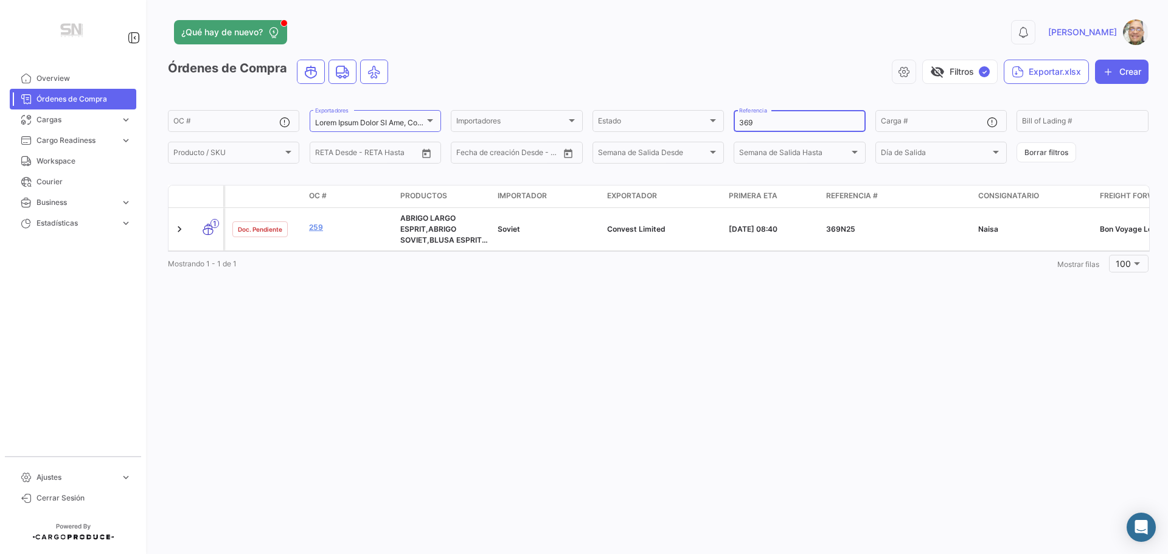
click at [762, 125] on input "369" at bounding box center [799, 123] width 120 height 9
type input "3"
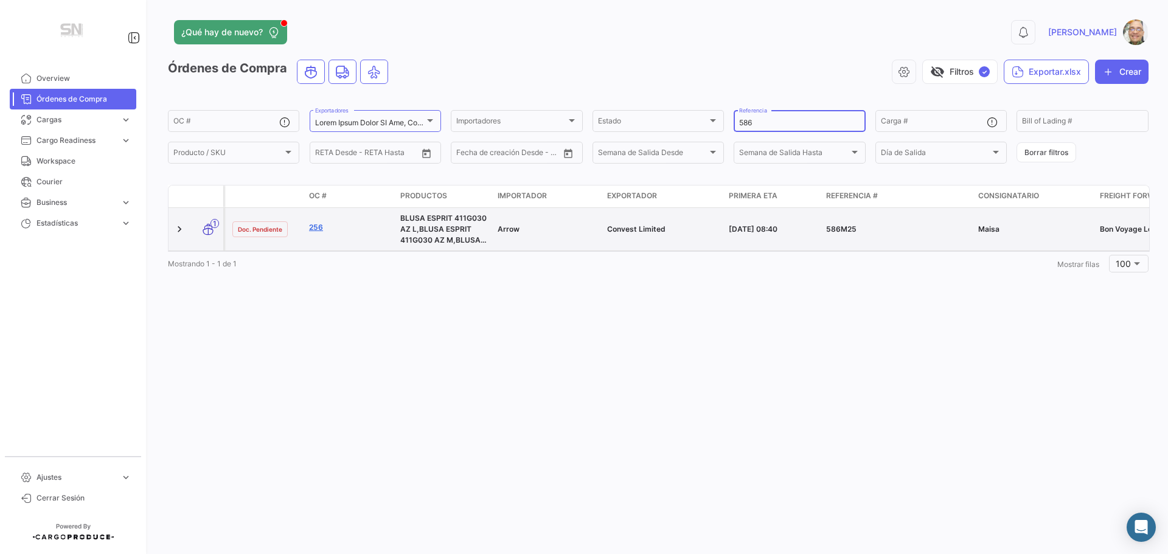
type input "586"
click at [317, 228] on link "256" at bounding box center [350, 227] width 82 height 11
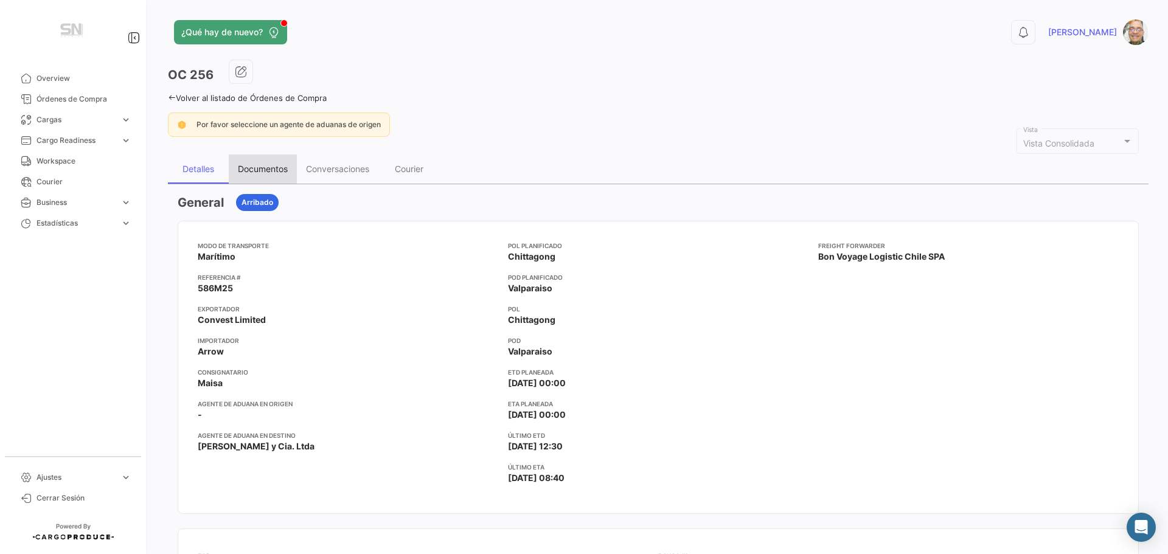
click at [255, 173] on div "Documentos" at bounding box center [263, 169] width 50 height 10
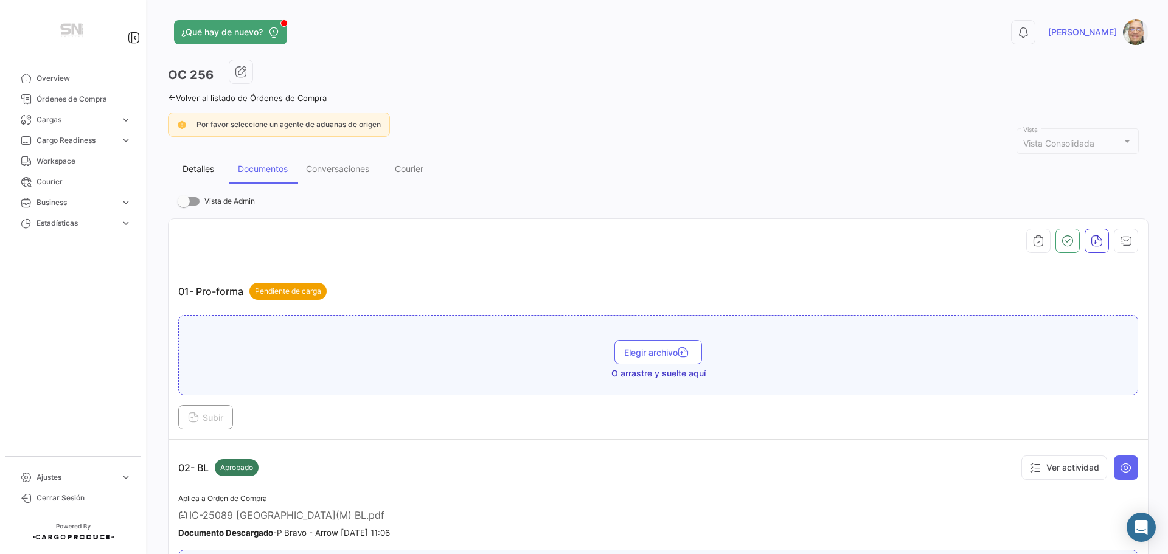
click at [204, 171] on div "Detalles" at bounding box center [198, 169] width 32 height 10
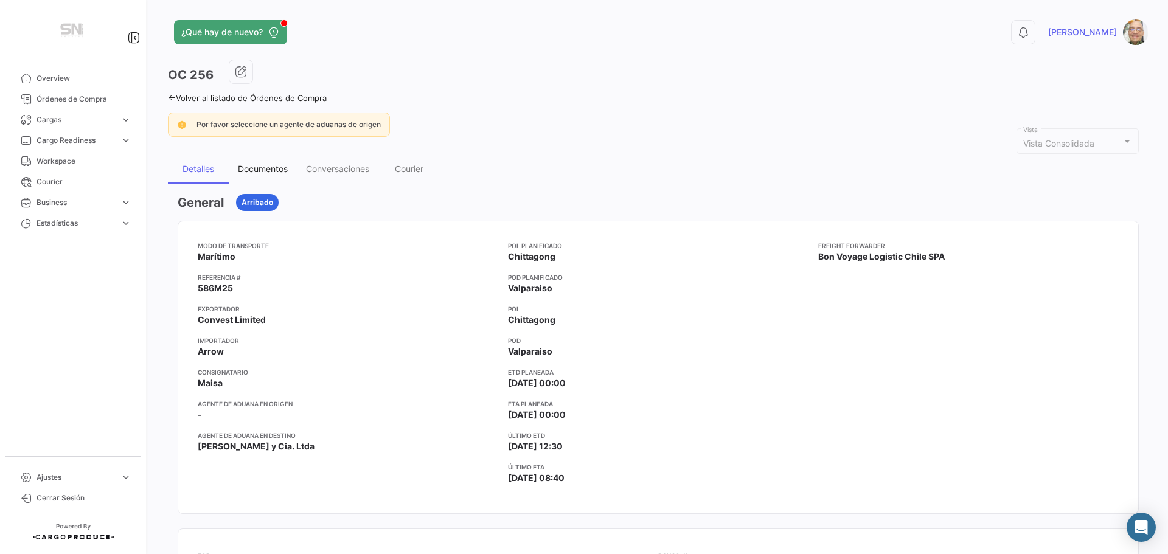
click at [265, 165] on div "Documentos" at bounding box center [263, 169] width 50 height 10
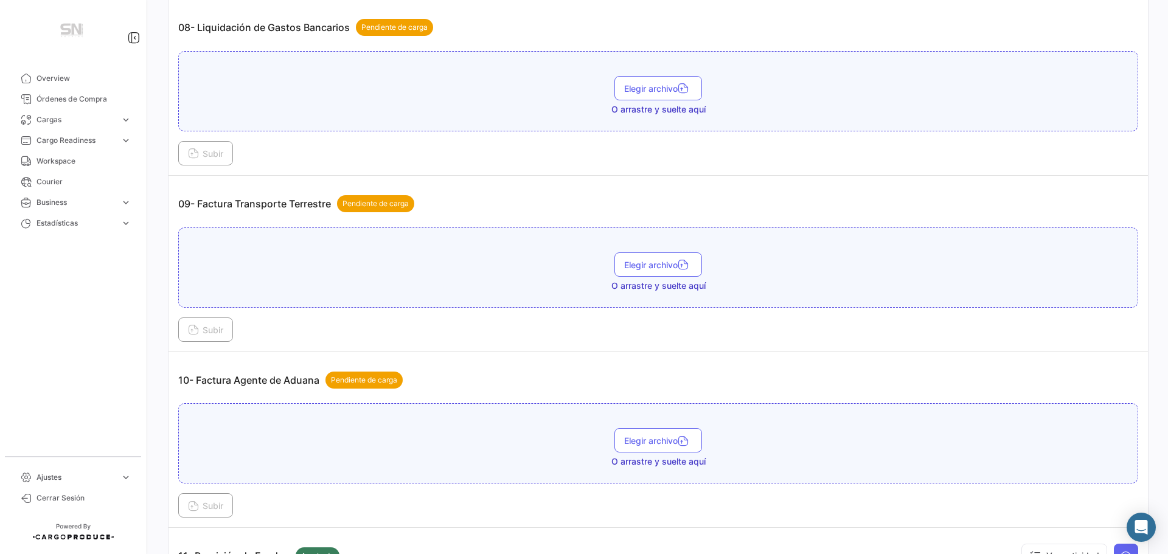
scroll to position [1946, 0]
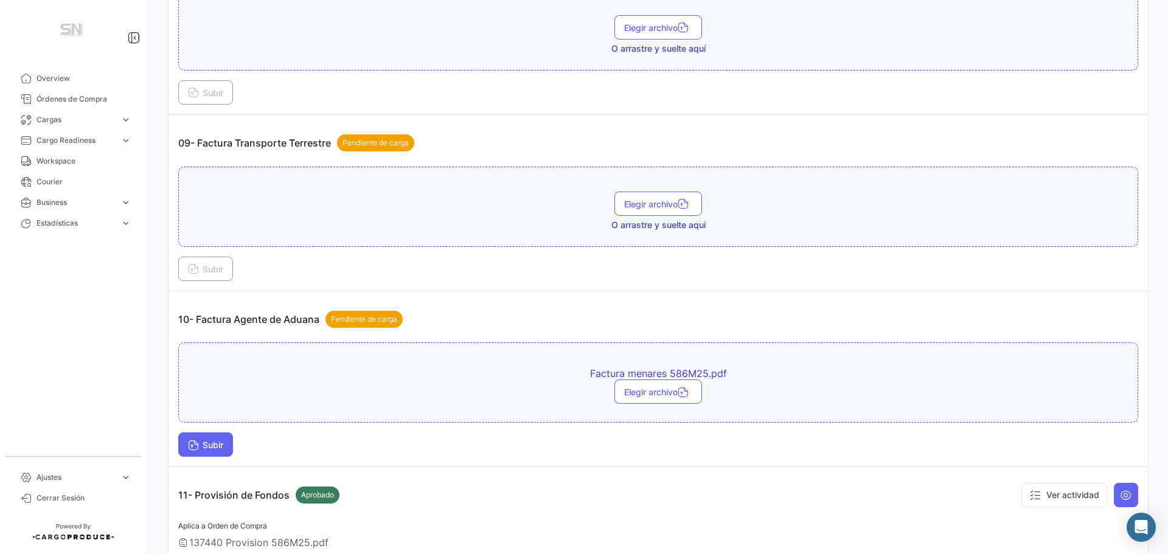
click at [217, 446] on span "Subir" at bounding box center [205, 445] width 35 height 10
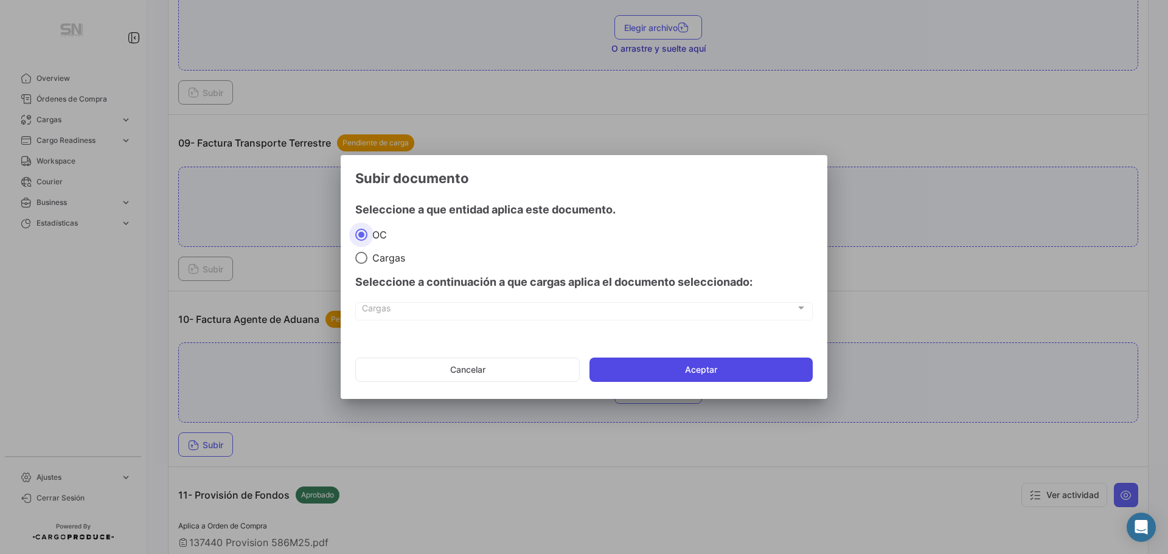
click at [704, 370] on button "Aceptar" at bounding box center [700, 370] width 223 height 24
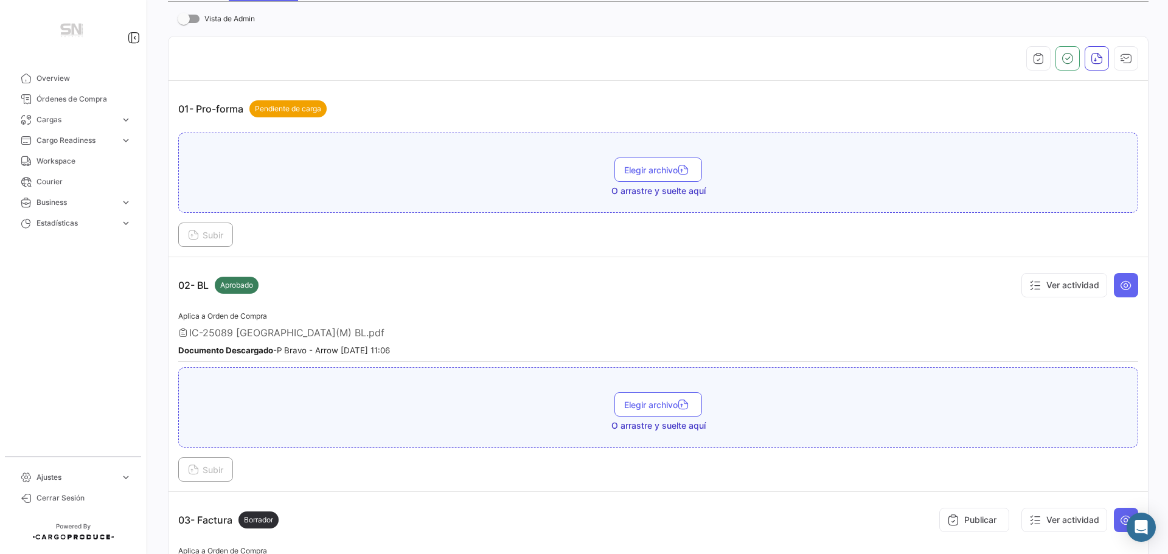
scroll to position [0, 0]
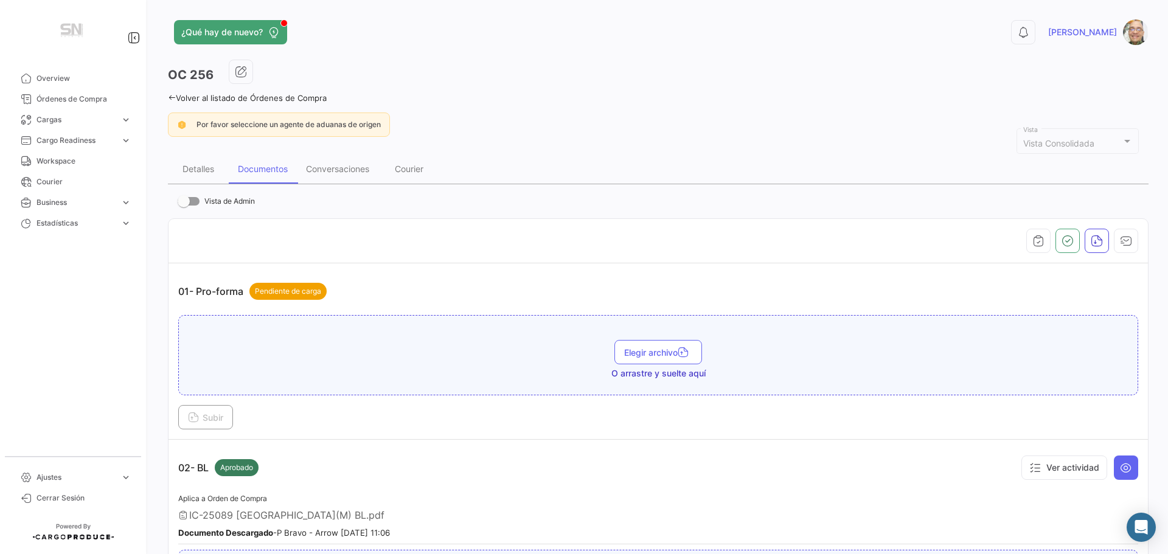
click at [172, 102] on link "Volver al listado de Órdenes de Compra" at bounding box center [247, 98] width 159 height 10
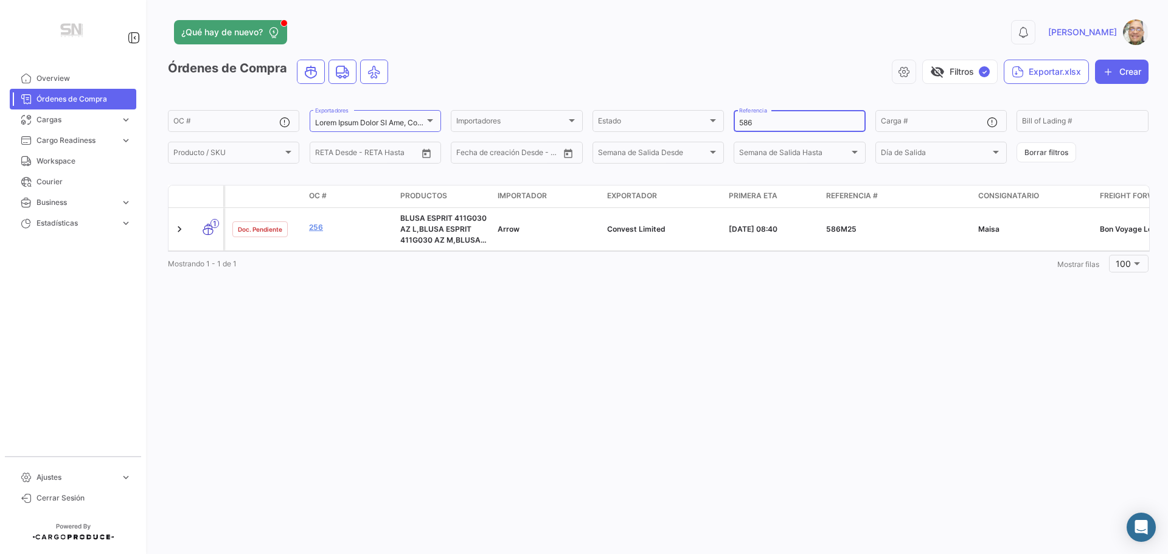
click at [761, 120] on input "586" at bounding box center [799, 123] width 120 height 9
type input "5"
